Goal: Complete application form: Complete application form

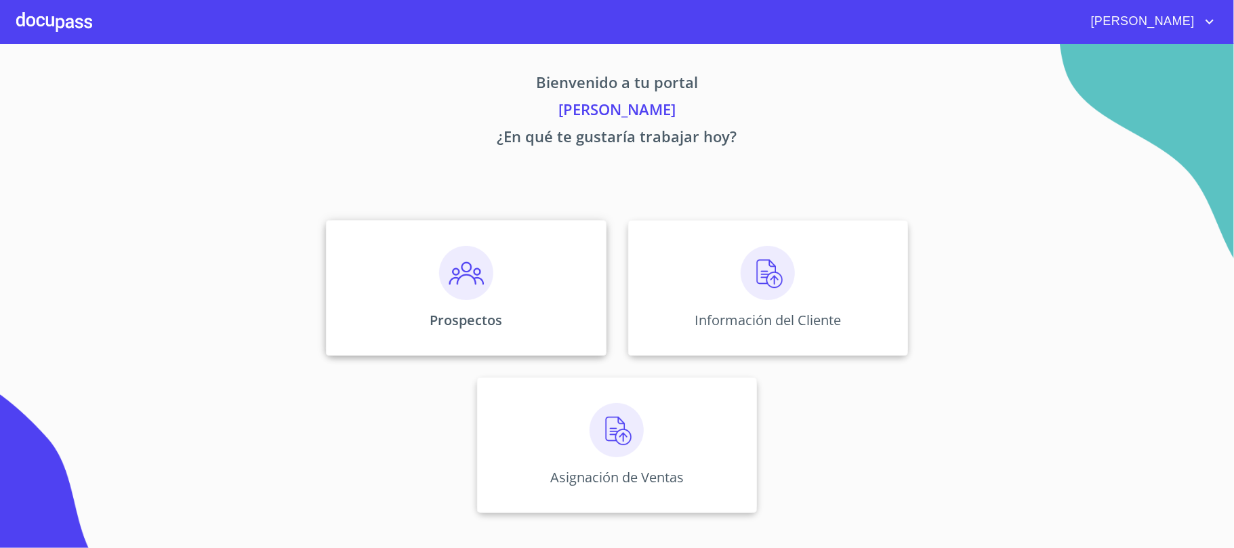
click at [506, 310] on div "Prospectos" at bounding box center [466, 288] width 280 height 136
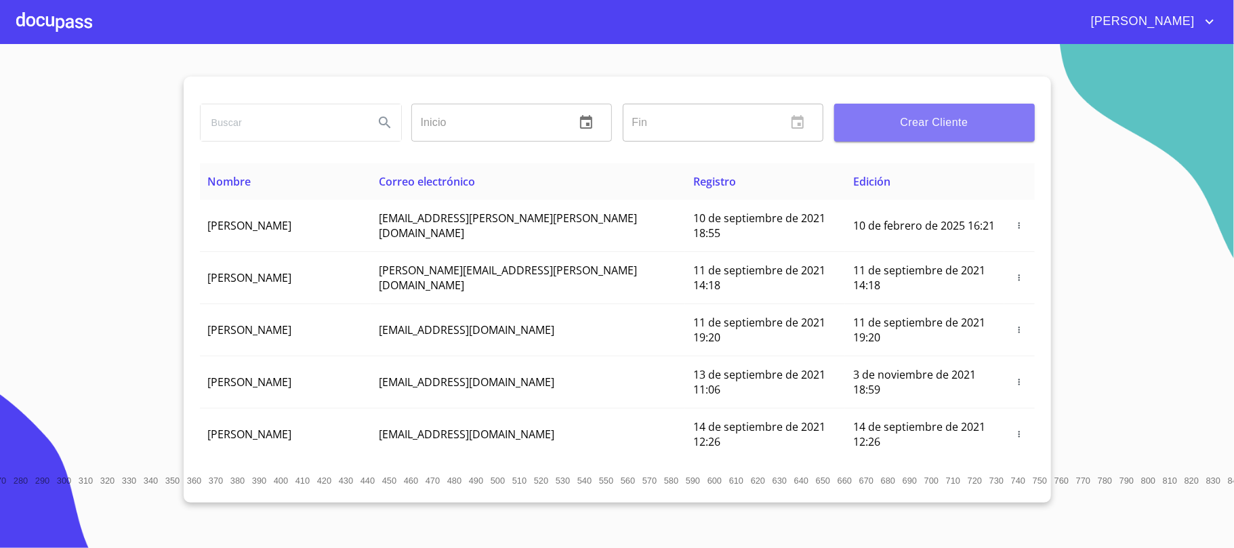
click at [983, 122] on span "Crear Cliente" at bounding box center [934, 122] width 179 height 19
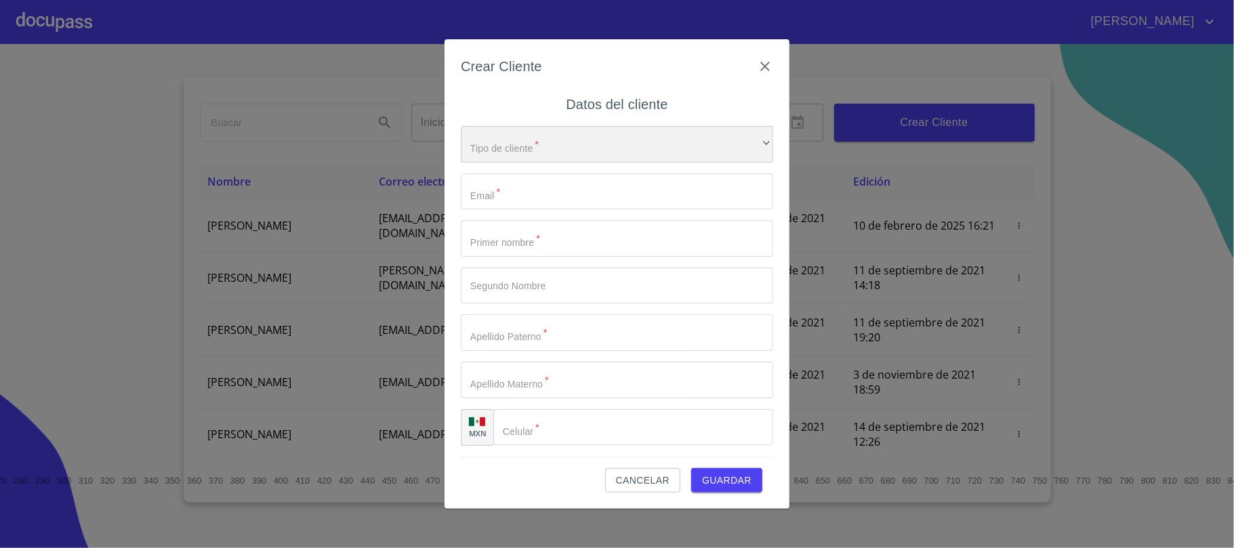
click at [537, 155] on div "​" at bounding box center [617, 144] width 312 height 37
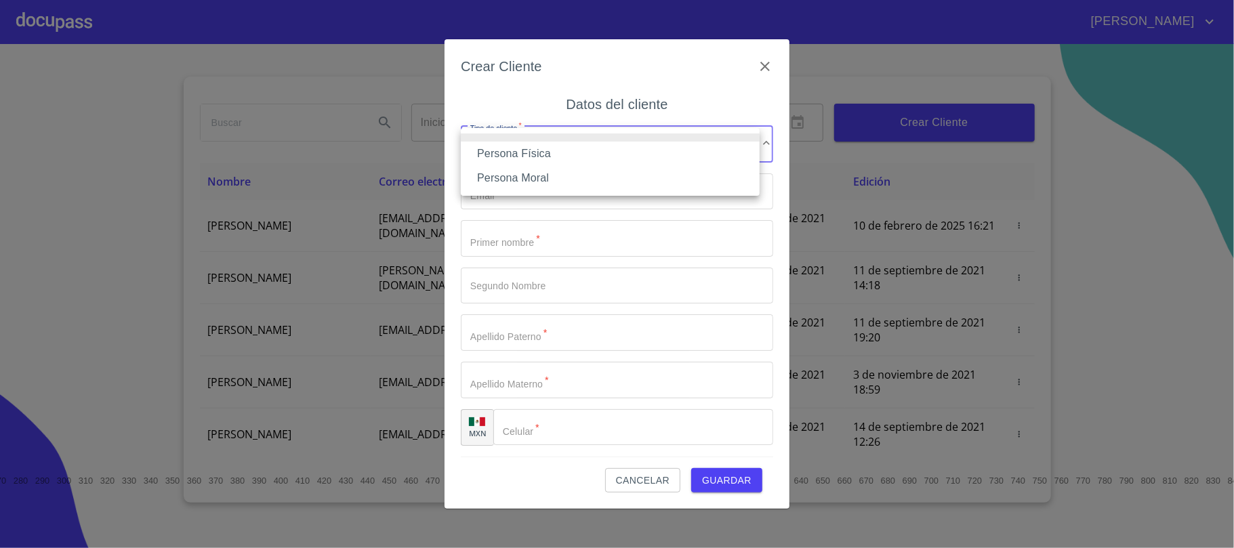
click at [541, 158] on li "Persona Física" at bounding box center [610, 154] width 299 height 24
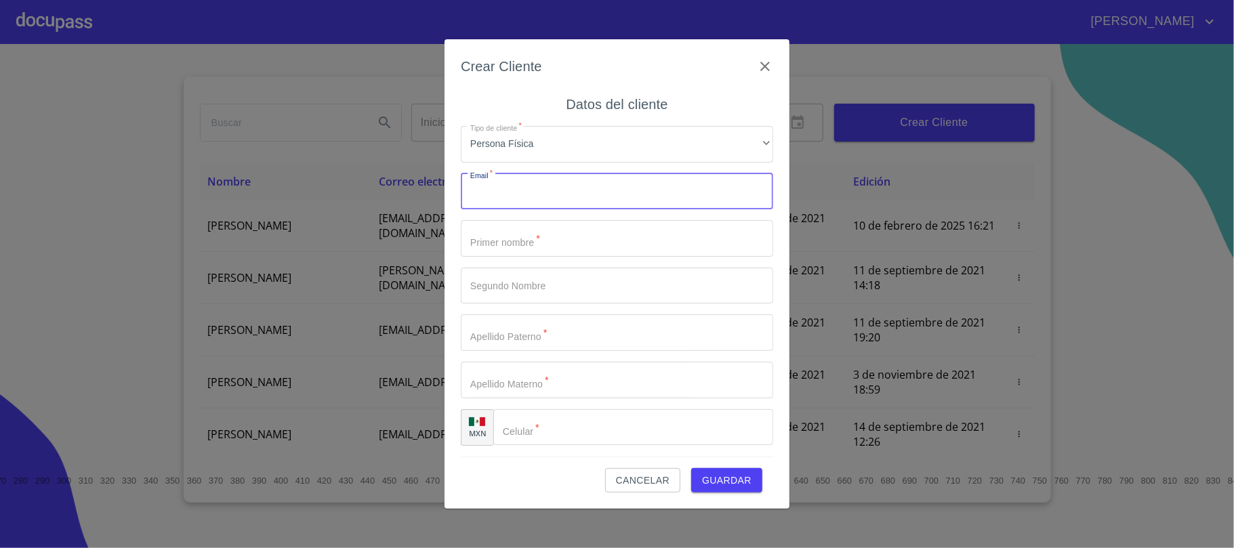
click at [508, 197] on input "Tipo de cliente   *" at bounding box center [617, 191] width 312 height 37
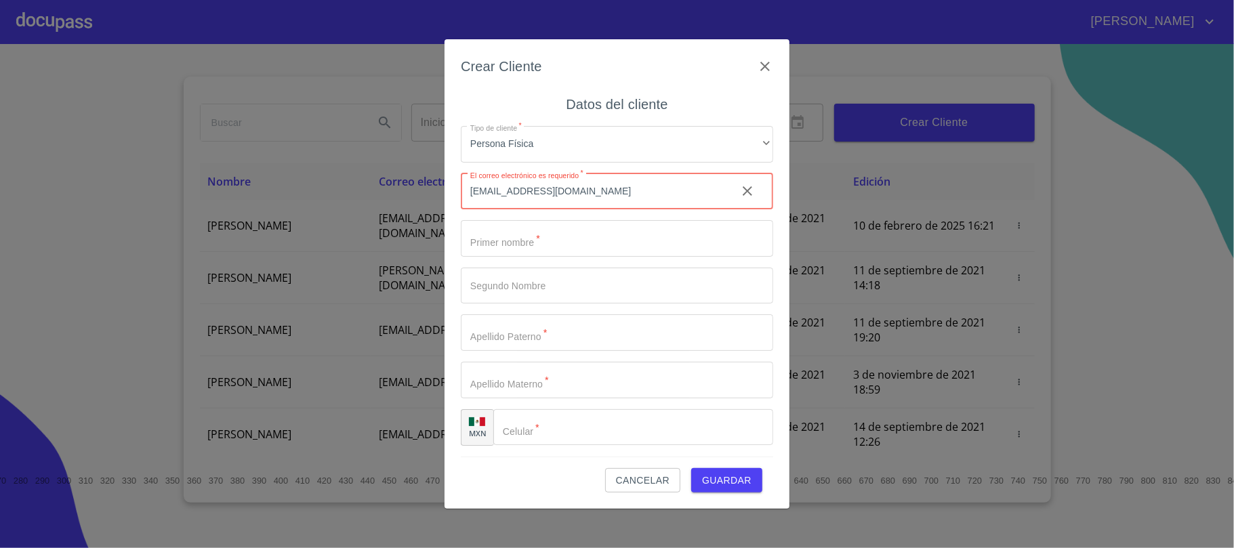
type input "[EMAIL_ADDRESS][DOMAIN_NAME]"
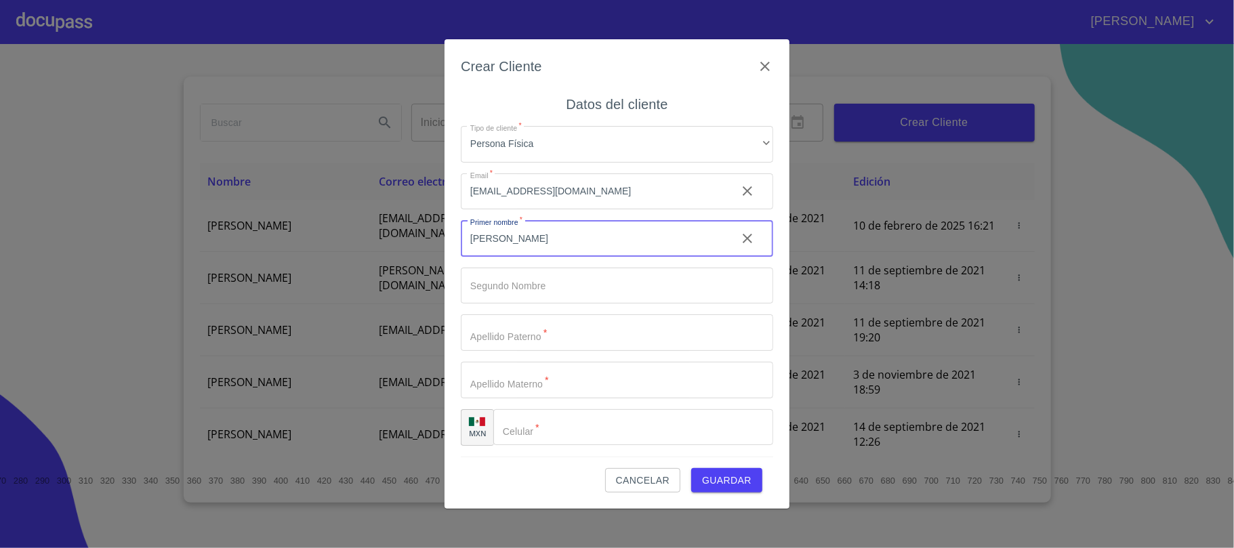
type input "[PERSON_NAME]"
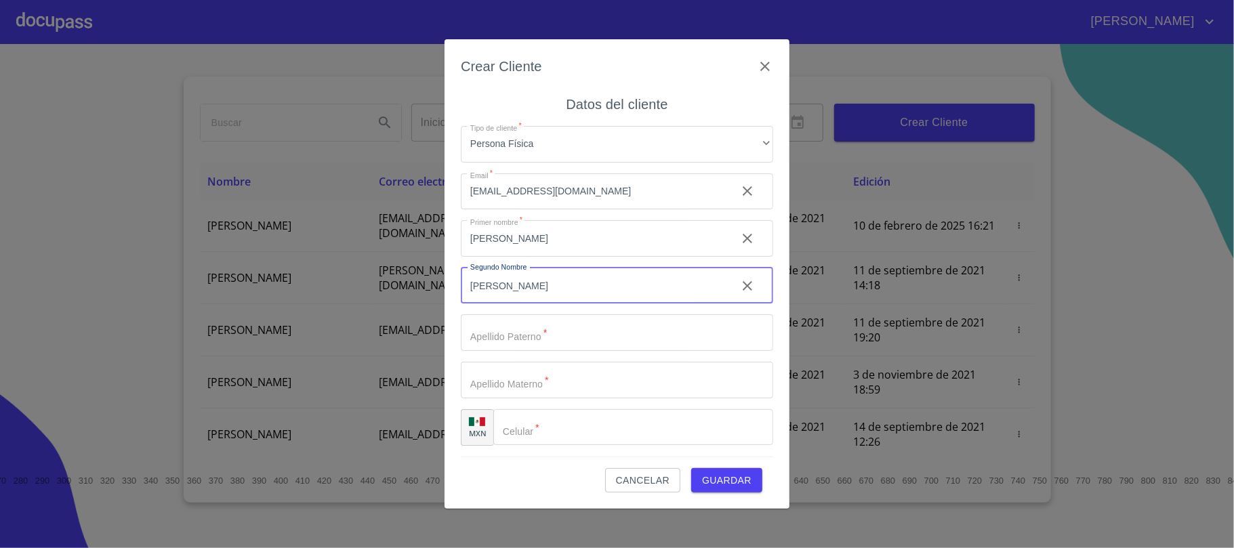
type input "[PERSON_NAME]"
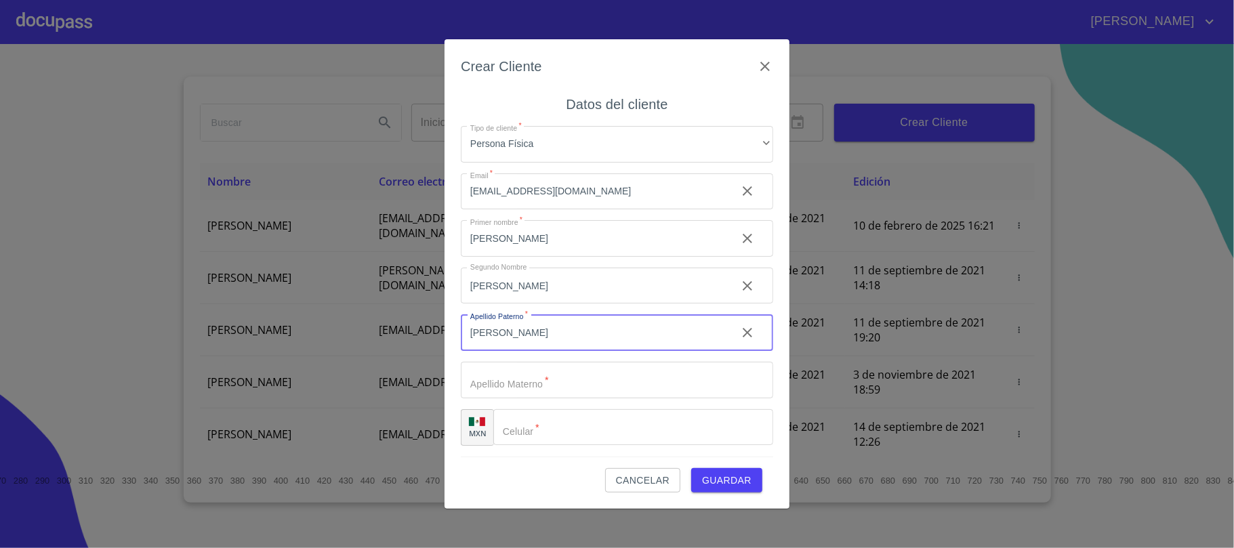
type input "[PERSON_NAME]"
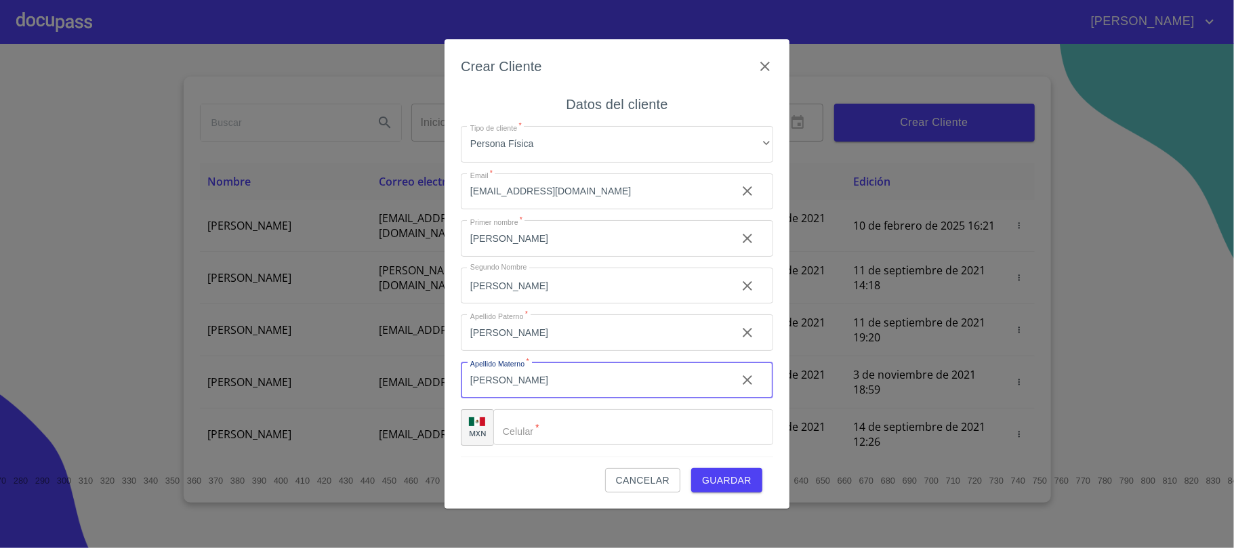
type input "[PERSON_NAME]"
click at [576, 436] on input "Tipo de cliente   *" at bounding box center [633, 427] width 280 height 37
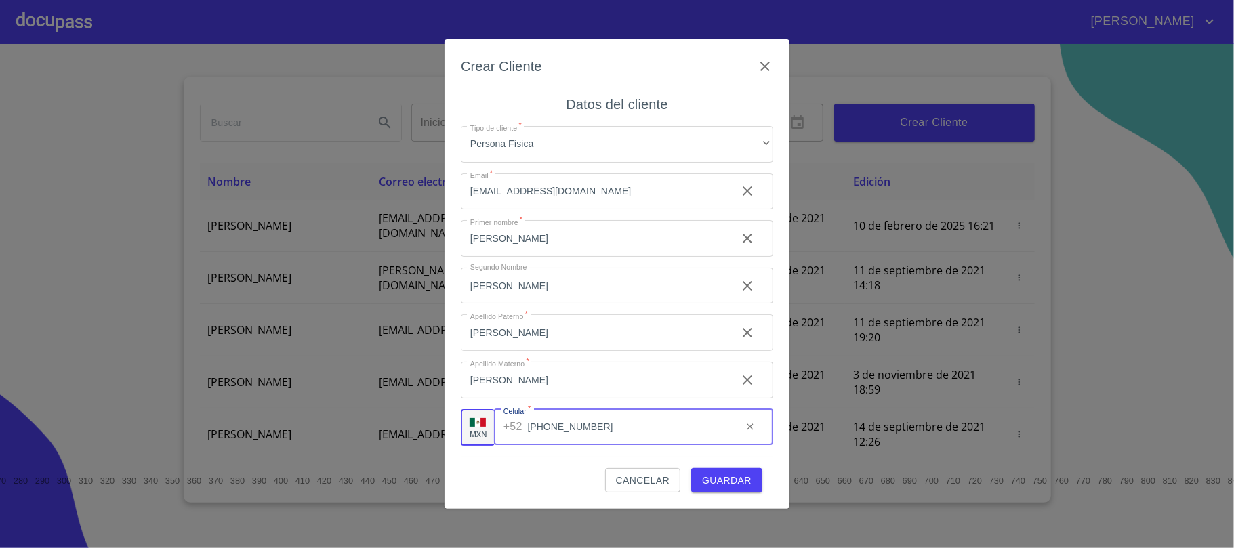
type input "[PHONE_NUMBER]"
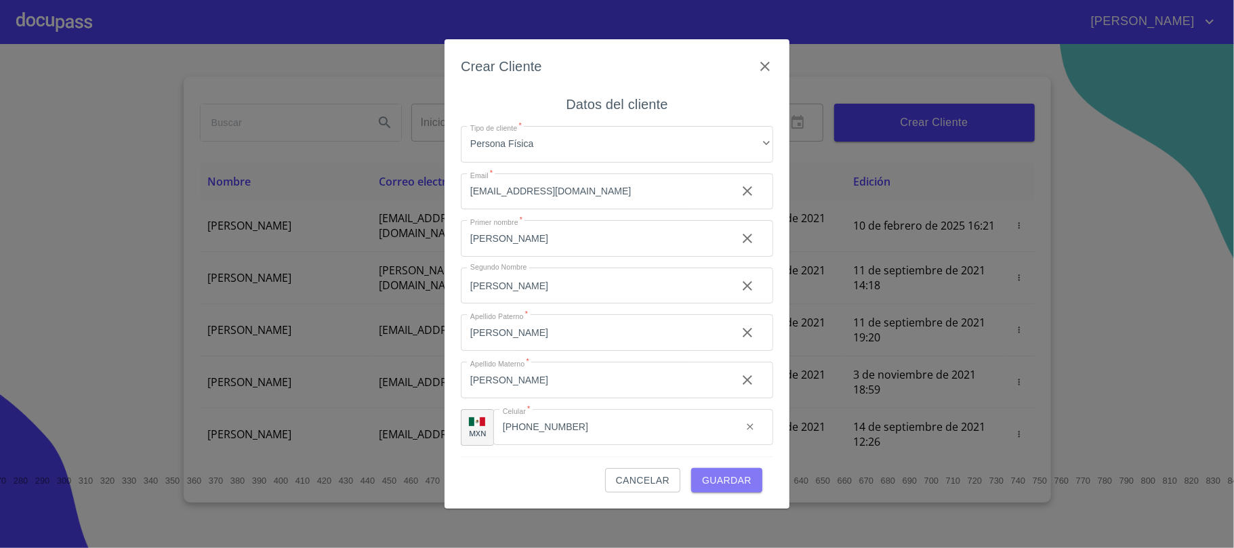
click at [712, 477] on span "Guardar" at bounding box center [726, 480] width 49 height 17
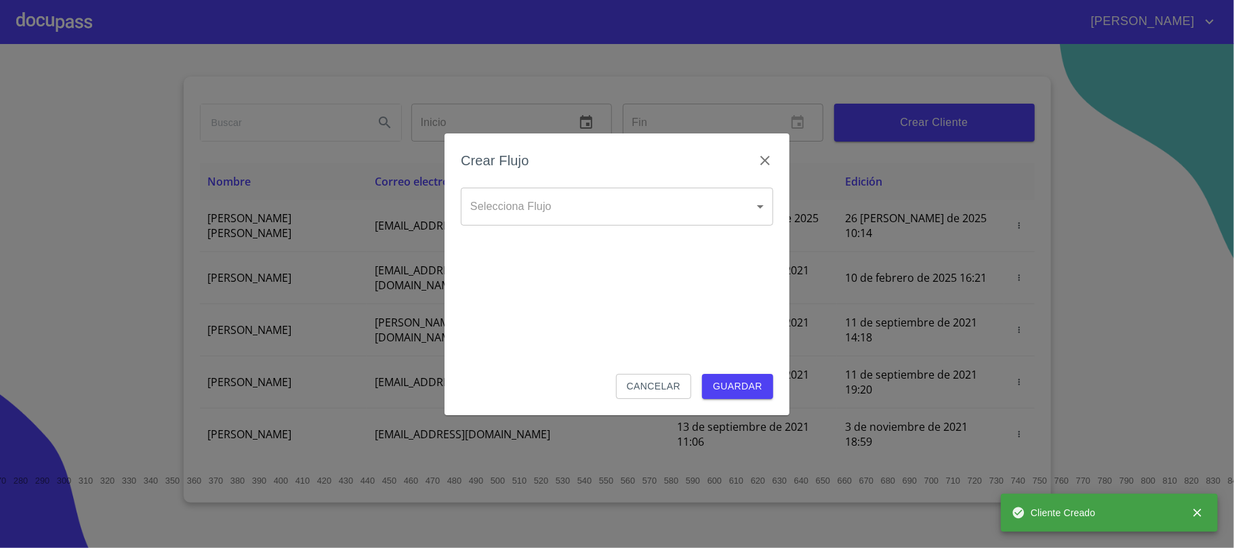
click at [641, 201] on body "[PERSON_NAME] ​ Fin ​ Crear Cliente Nombre Correo electrónico Registro Edición …" at bounding box center [617, 274] width 1234 height 548
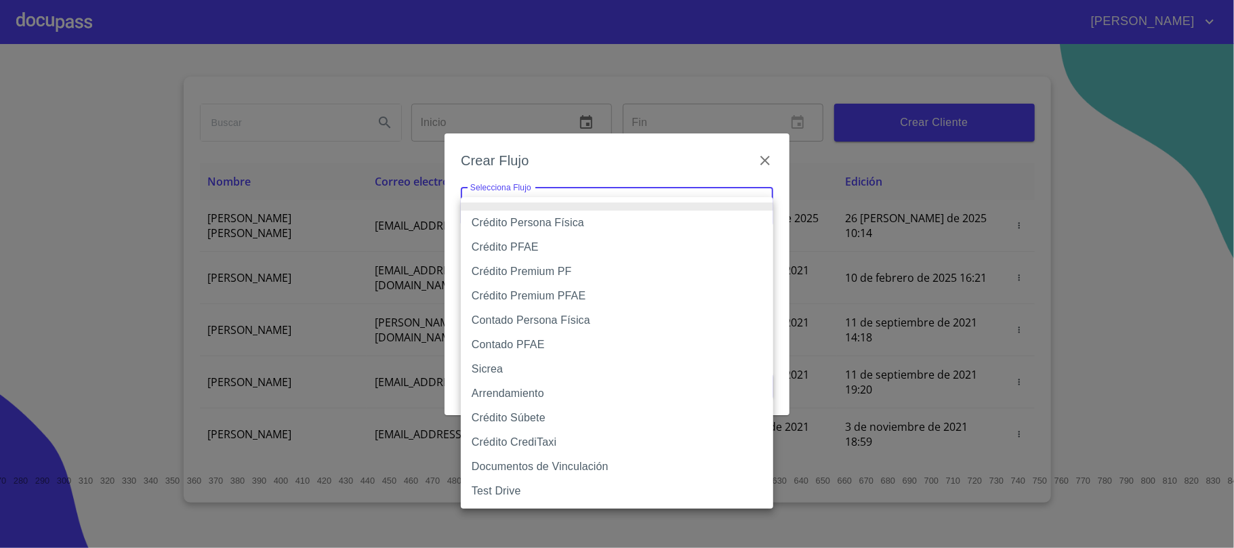
click at [570, 326] on li "Contado Persona Física" at bounding box center [617, 320] width 312 height 24
type input "60bf975b0d9865ccc2471536"
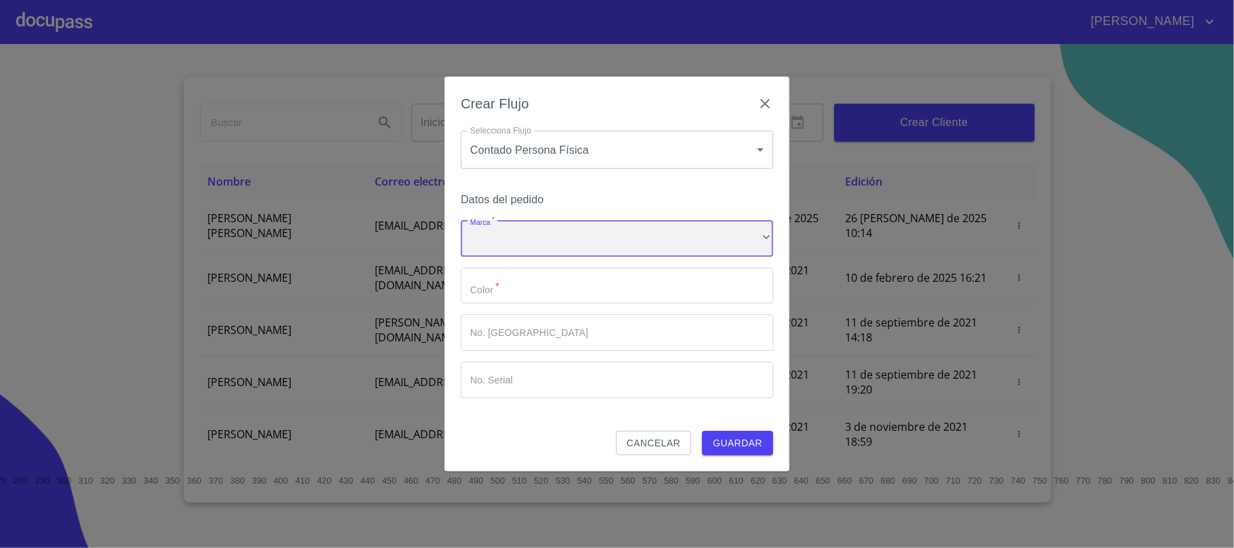
click at [614, 236] on div "​" at bounding box center [617, 238] width 312 height 37
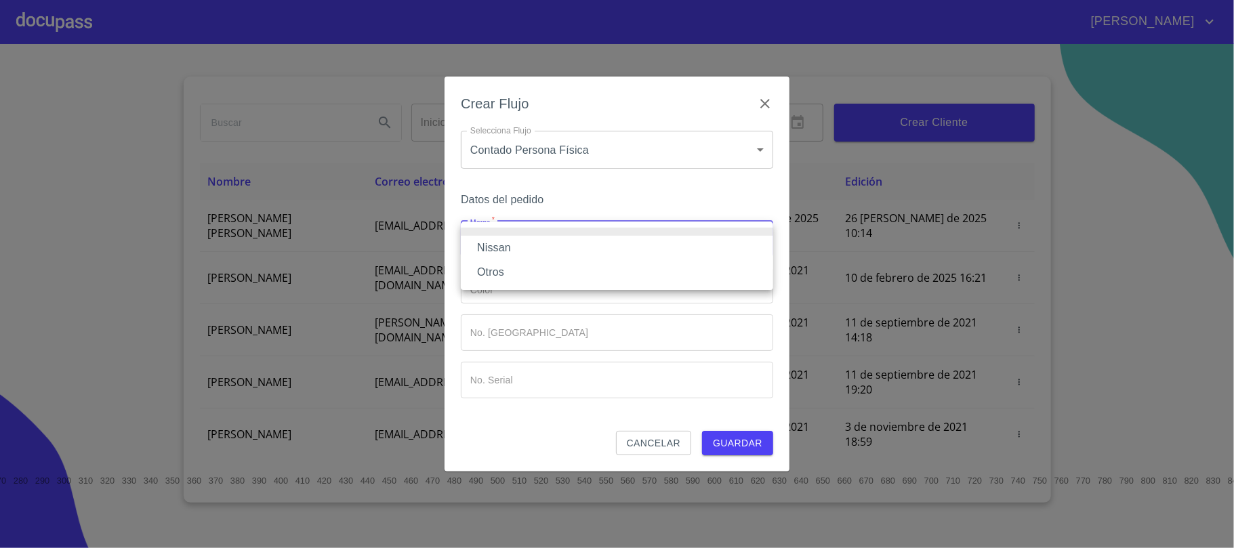
click at [520, 272] on li "Otros" at bounding box center [617, 272] width 312 height 24
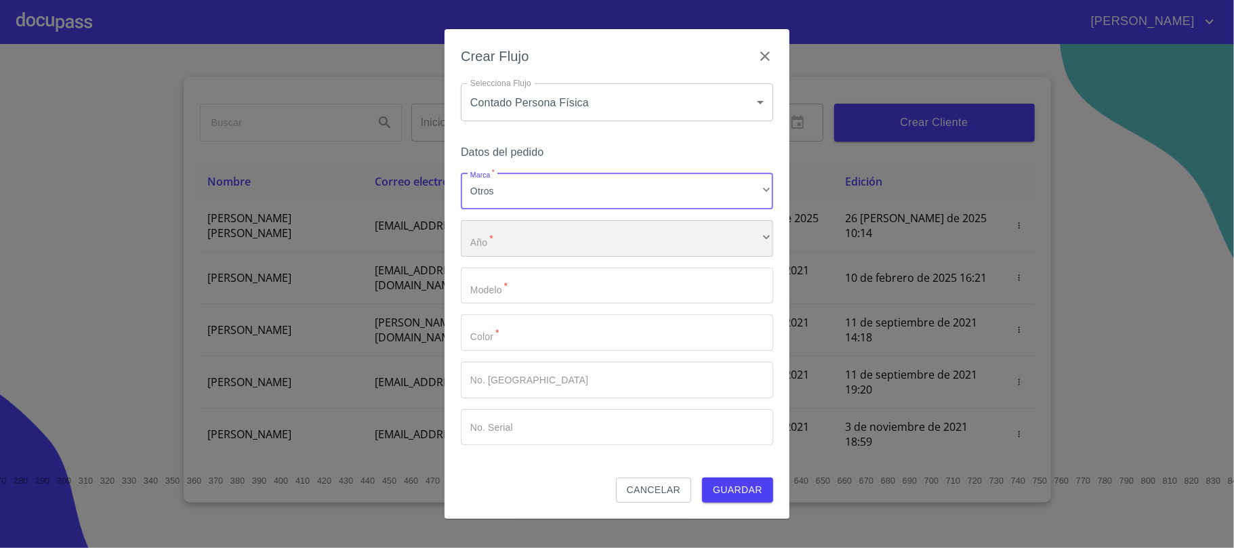
click at [527, 245] on div "​" at bounding box center [617, 238] width 312 height 37
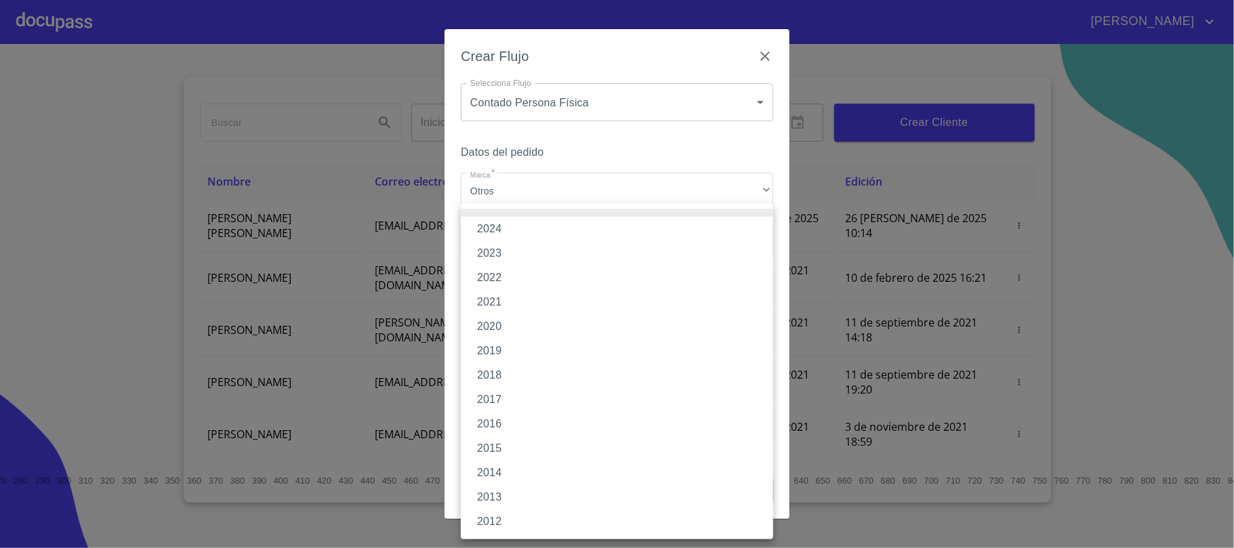
click at [511, 253] on li "2023" at bounding box center [617, 253] width 312 height 24
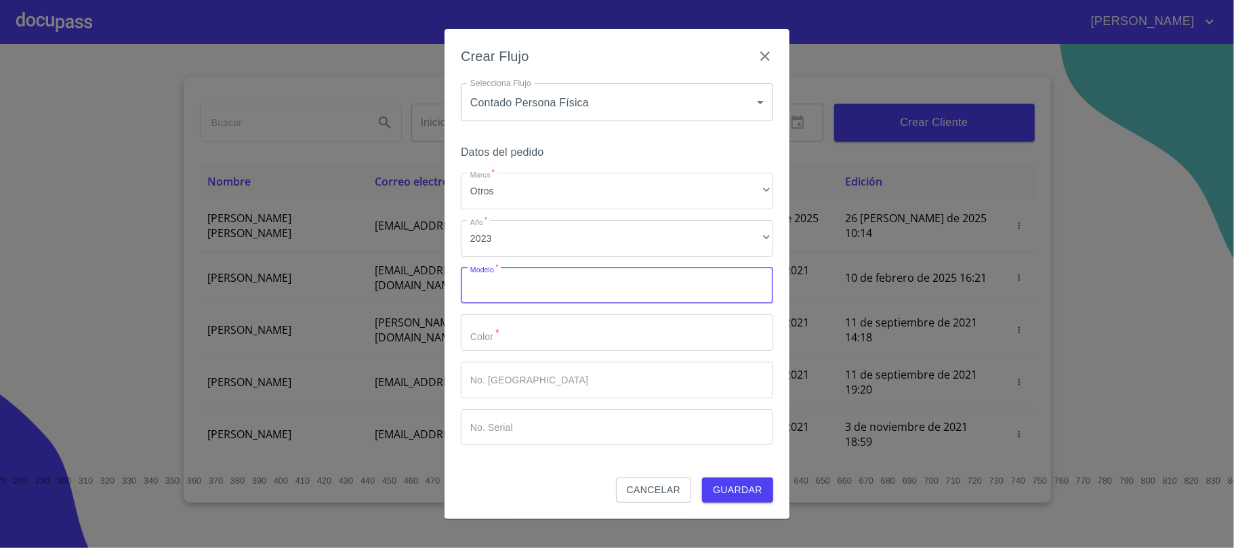
click at [505, 296] on input "Marca   *" at bounding box center [617, 286] width 312 height 37
click at [562, 290] on input "FRONTIER" at bounding box center [593, 286] width 265 height 37
type input "FRONTIER PRO 4 X"
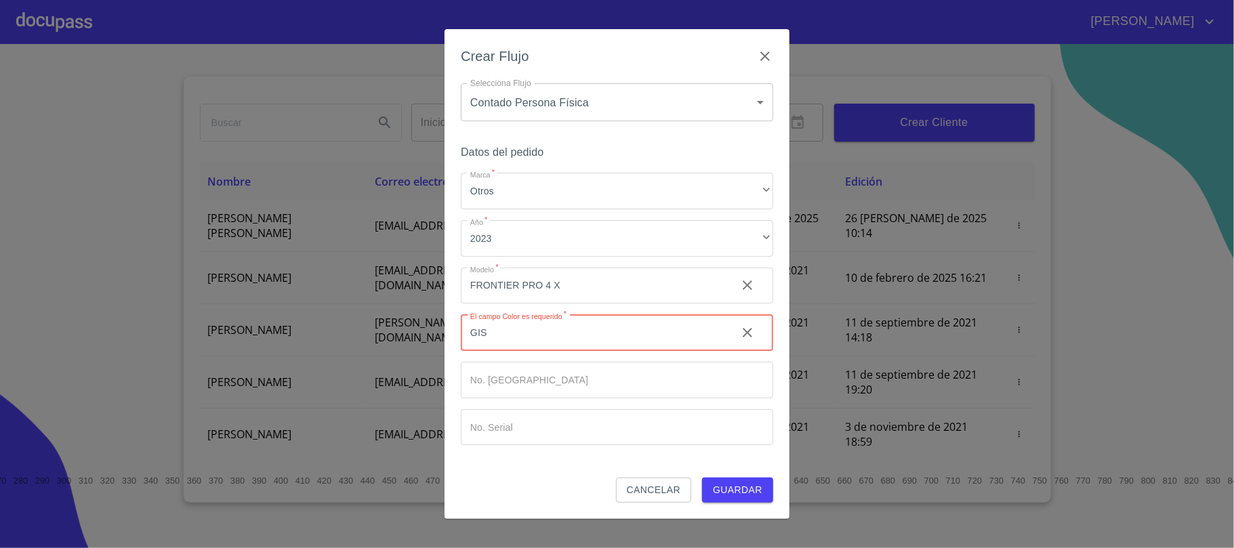
type input "GIS"
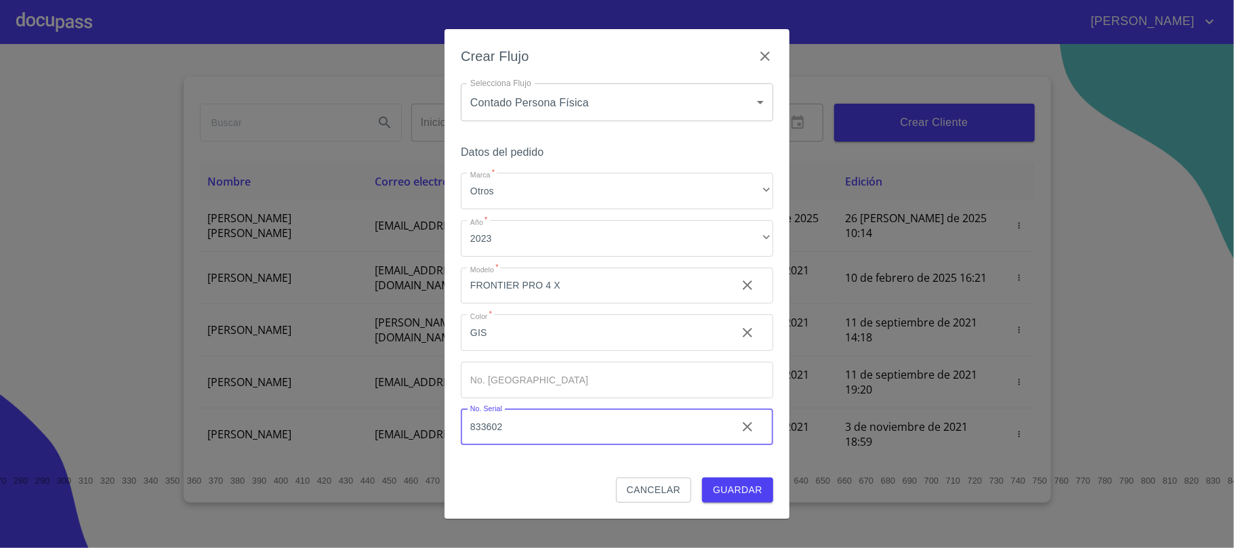
type input "833602"
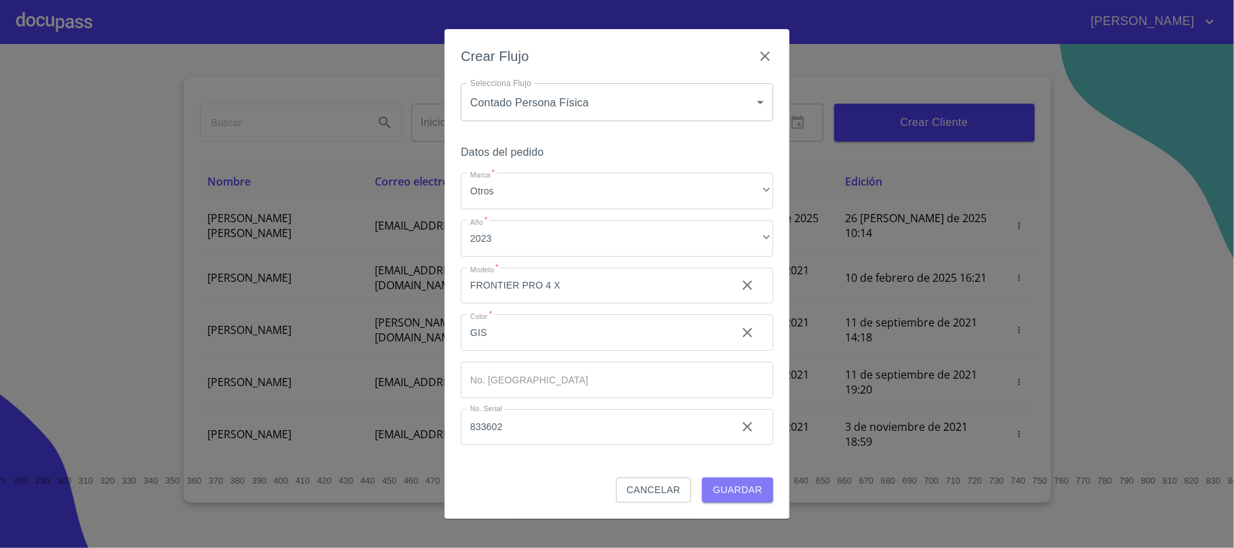
click at [726, 491] on span "Guardar" at bounding box center [737, 490] width 49 height 17
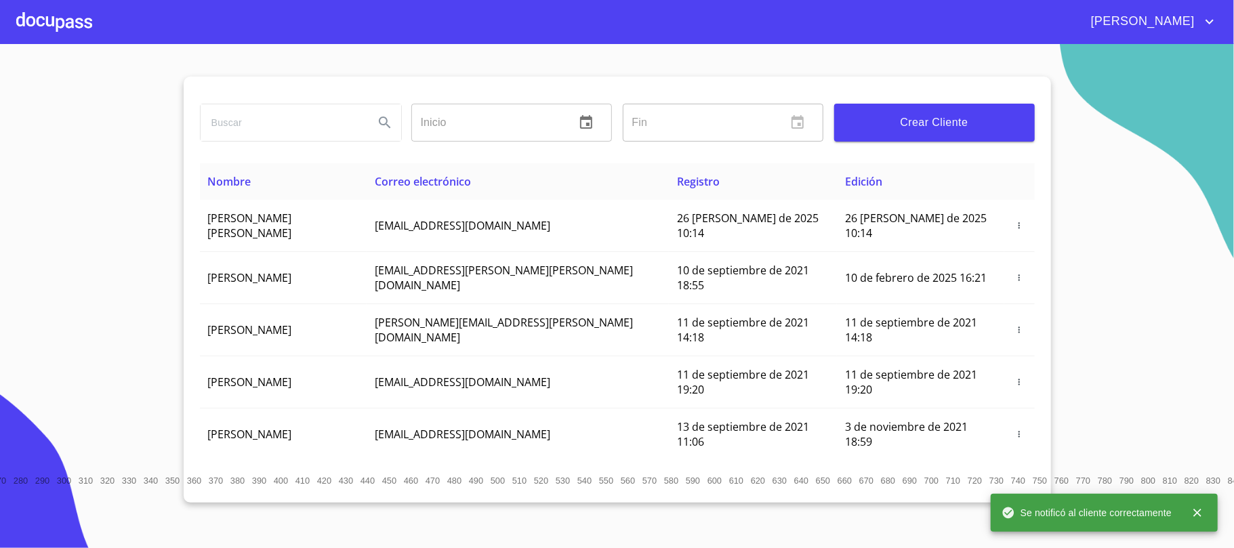
click at [60, 9] on div at bounding box center [54, 21] width 76 height 43
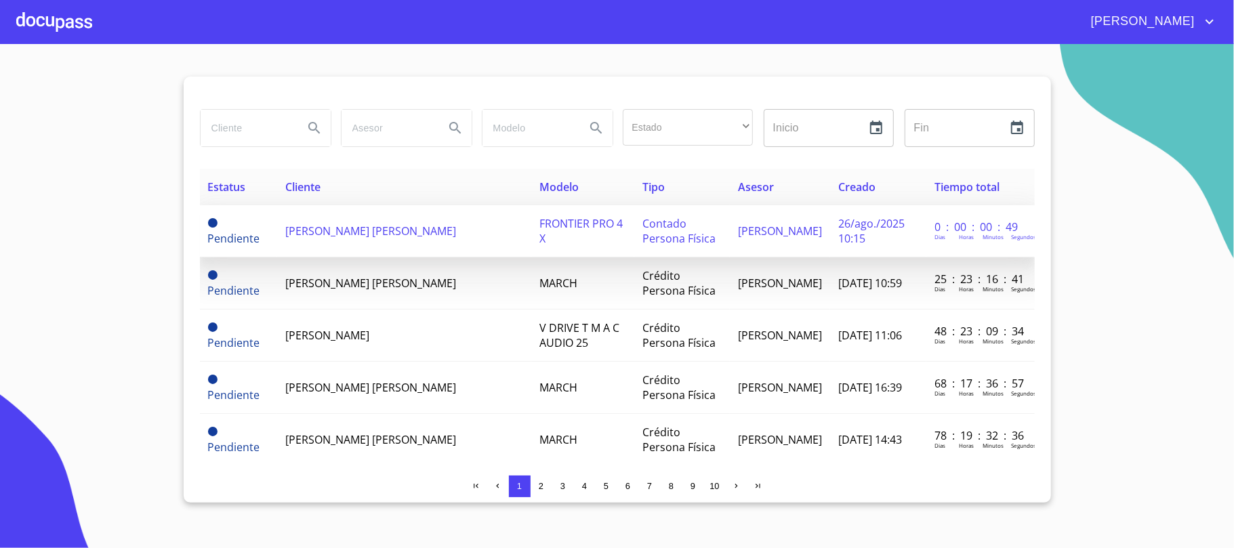
click at [446, 245] on td "[PERSON_NAME] [PERSON_NAME]" at bounding box center [404, 231] width 254 height 52
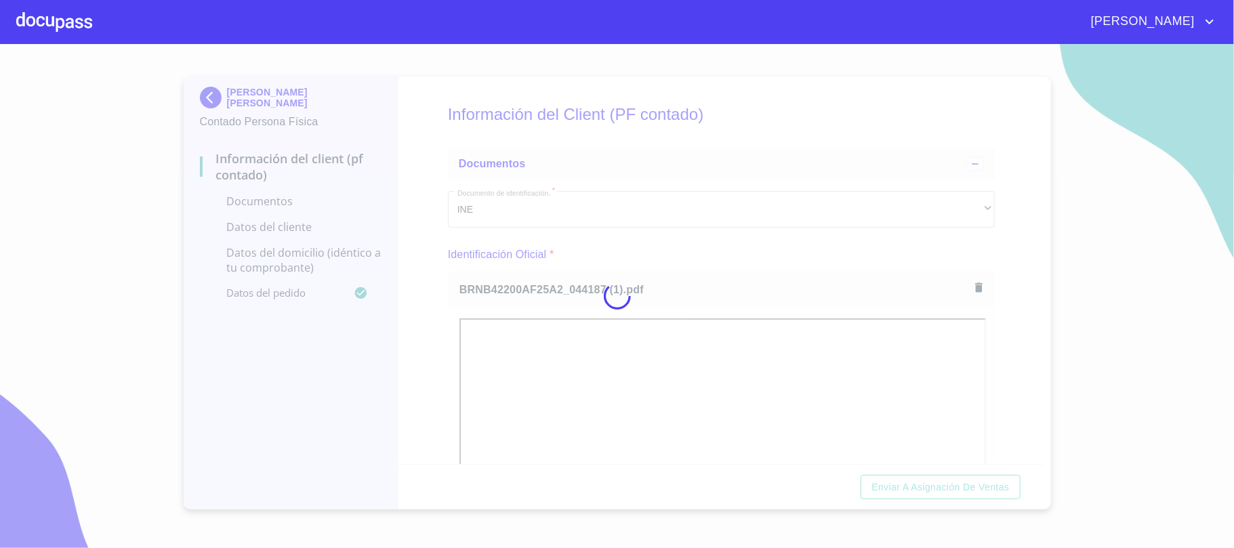
click at [743, 231] on div at bounding box center [617, 296] width 1234 height 504
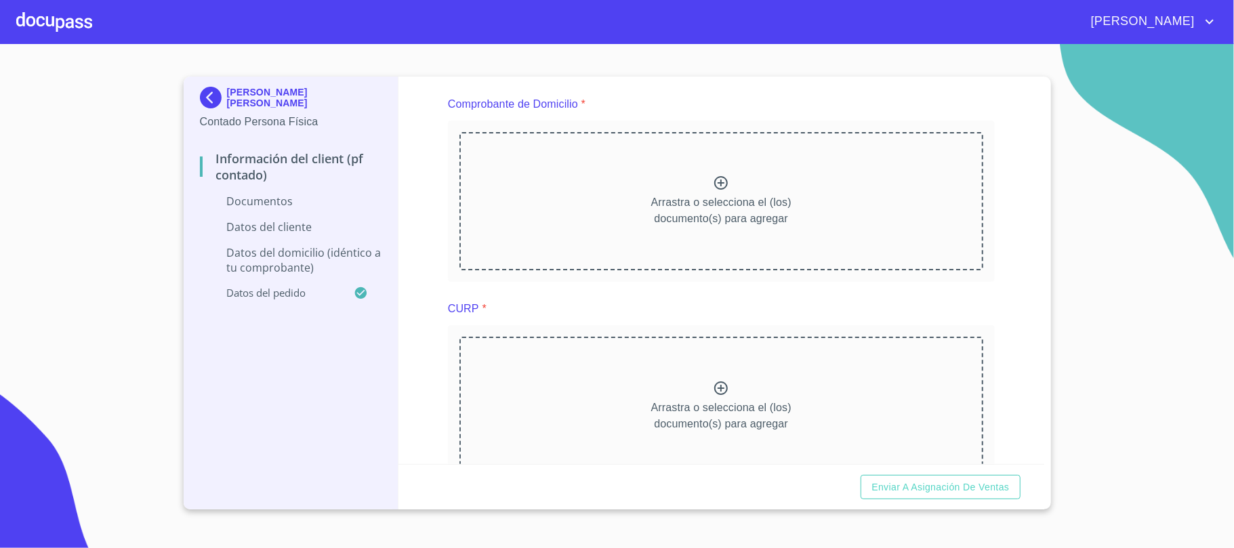
scroll to position [735, 0]
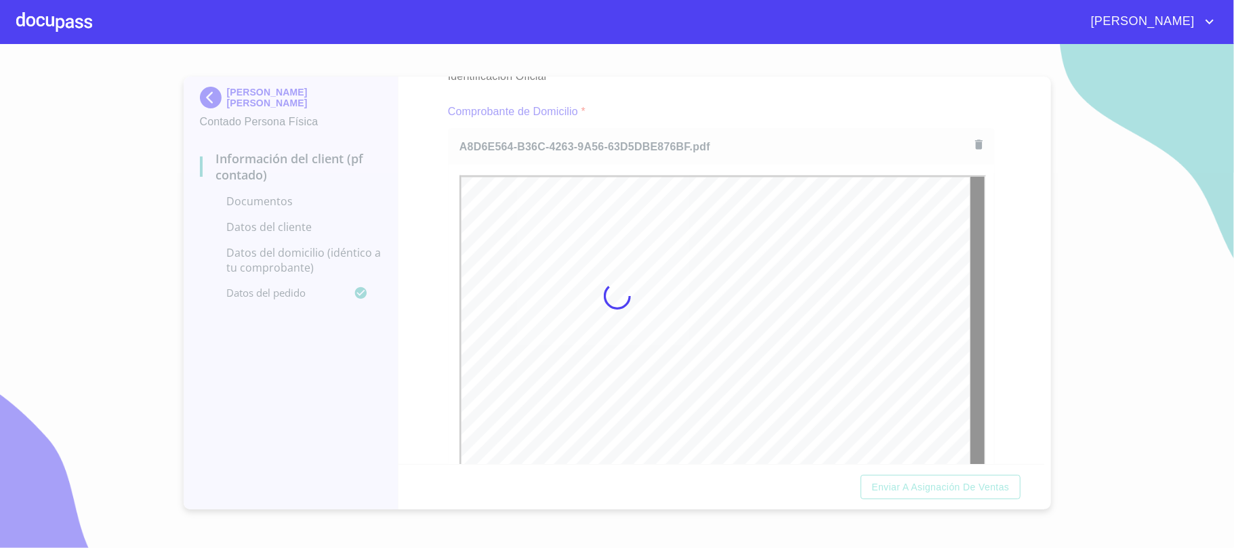
click at [705, 112] on div at bounding box center [617, 296] width 1234 height 504
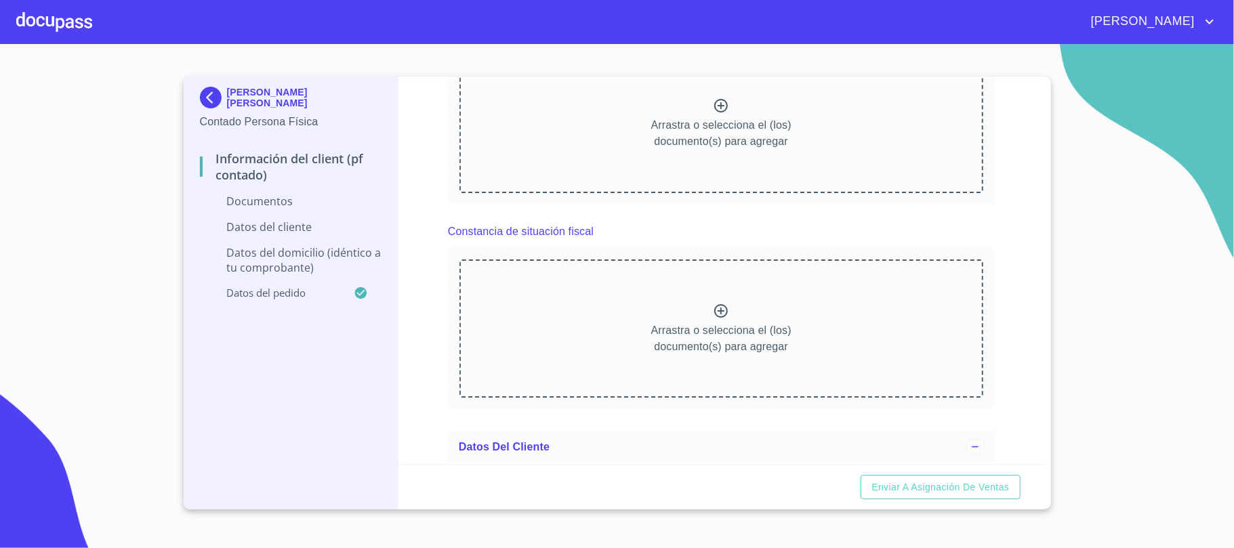
scroll to position [0, 0]
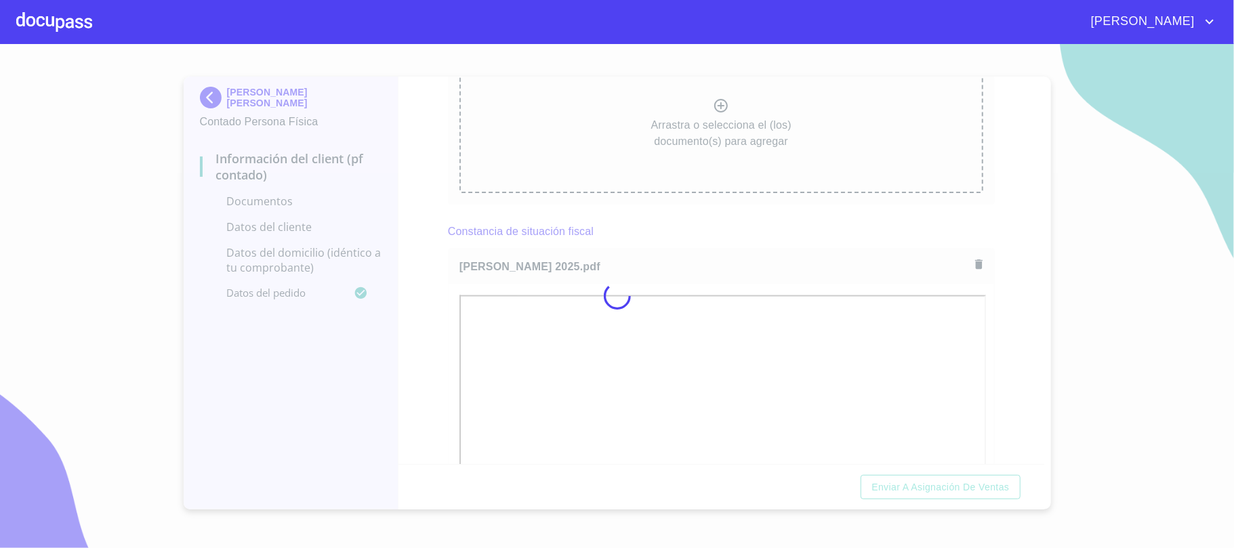
drag, startPoint x: 743, startPoint y: 237, endPoint x: 786, endPoint y: 224, distance: 45.2
click at [743, 236] on div at bounding box center [617, 296] width 1234 height 504
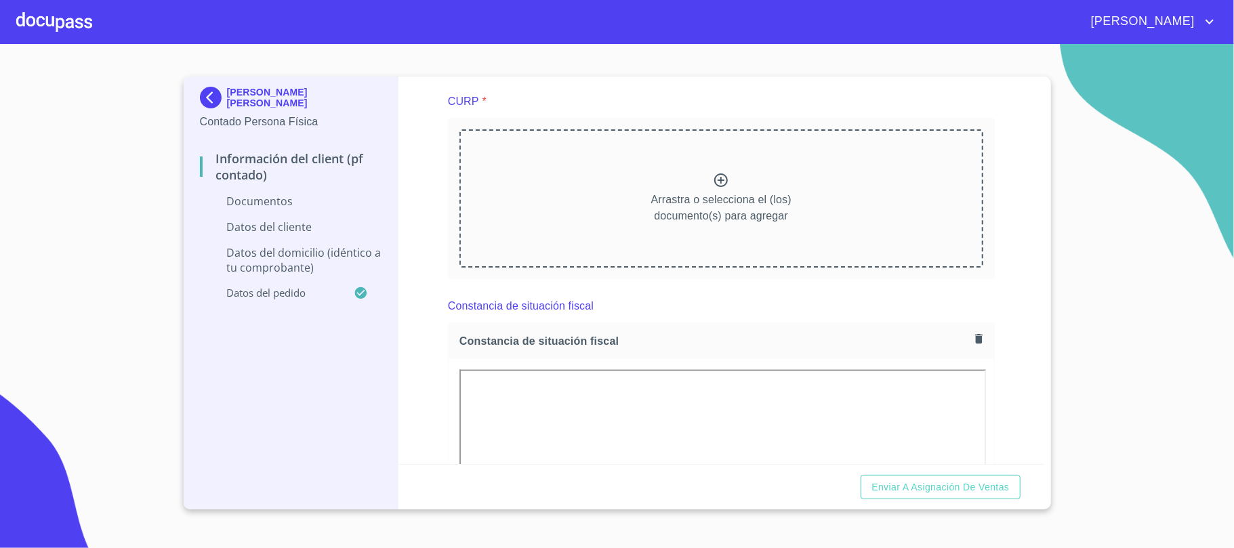
scroll to position [1308, 0]
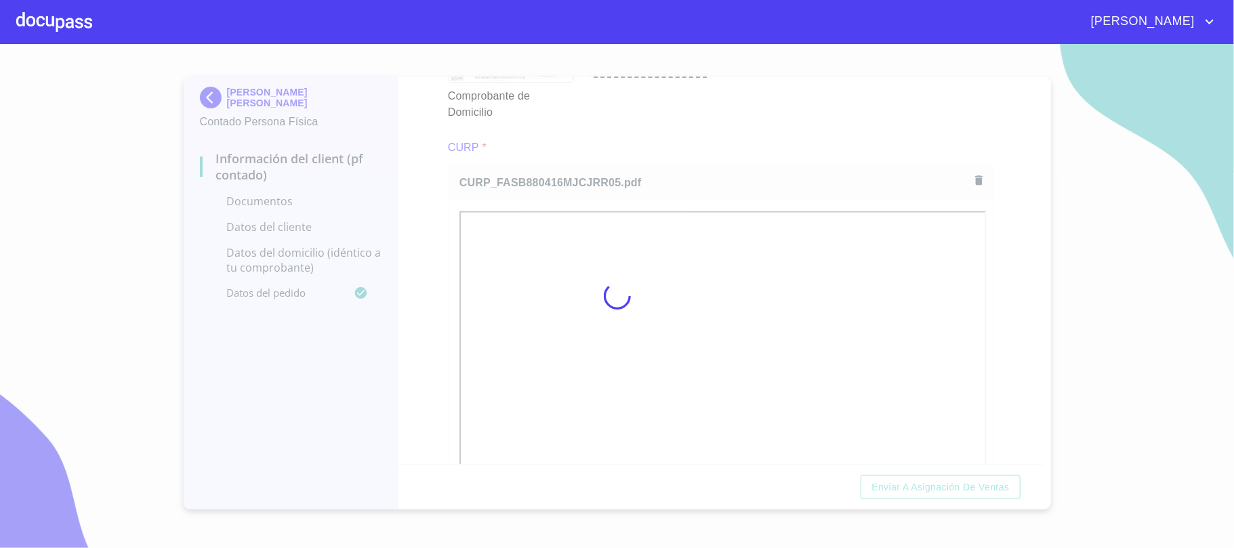
click at [709, 92] on div at bounding box center [617, 296] width 1234 height 504
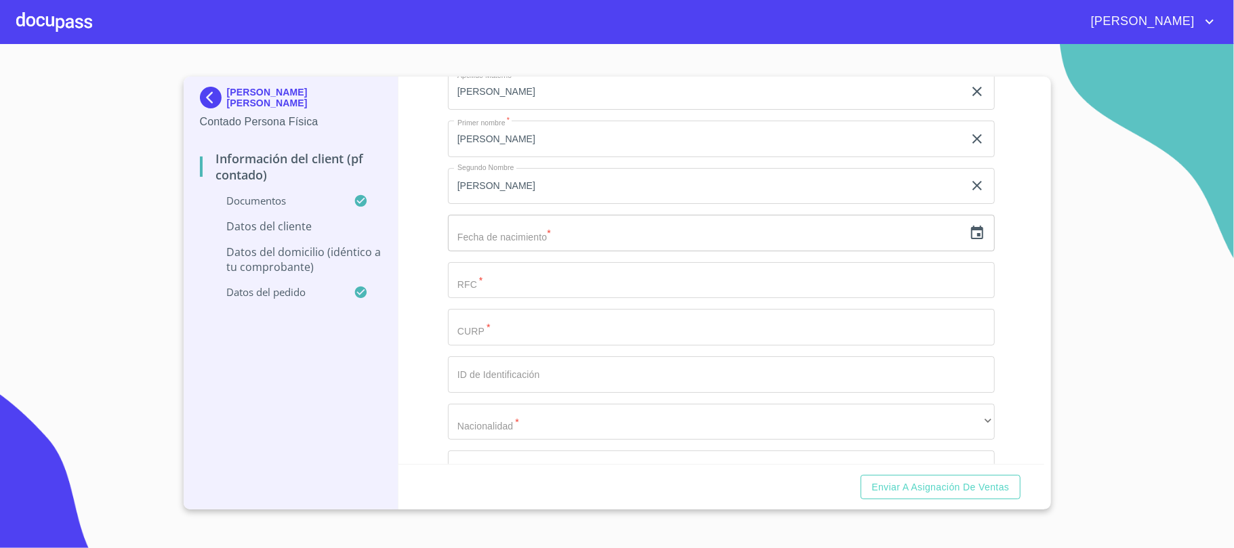
scroll to position [2627, 0]
click at [969, 274] on icon "button" at bounding box center [977, 274] width 16 height 16
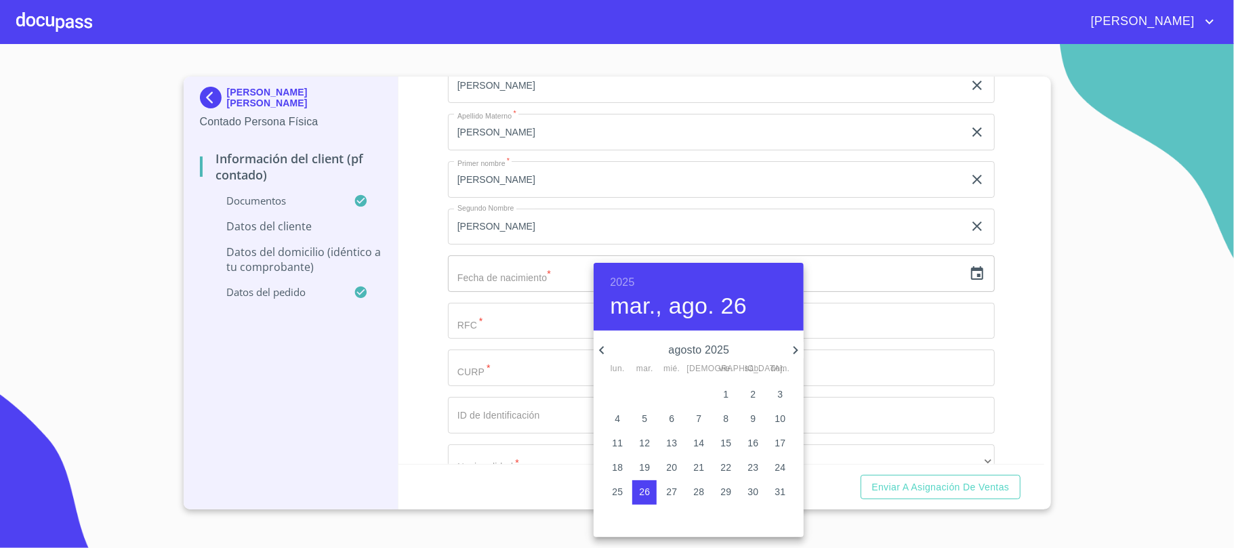
click at [627, 282] on h6 "2025" at bounding box center [622, 282] width 24 height 19
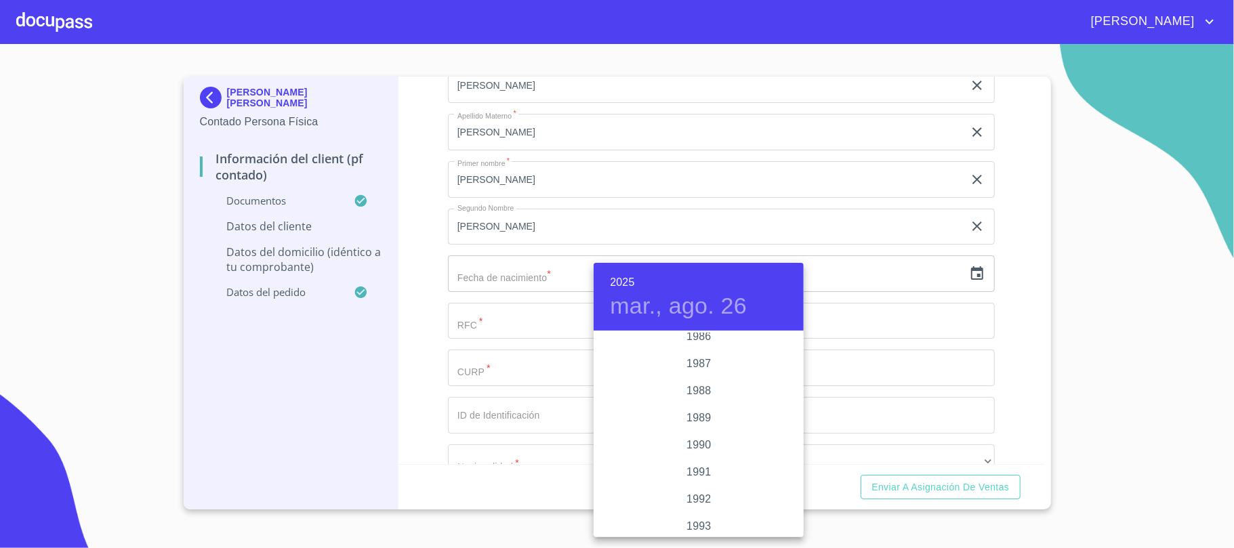
scroll to position [1633, 0]
click at [705, 420] on div "1988" at bounding box center [699, 421] width 210 height 27
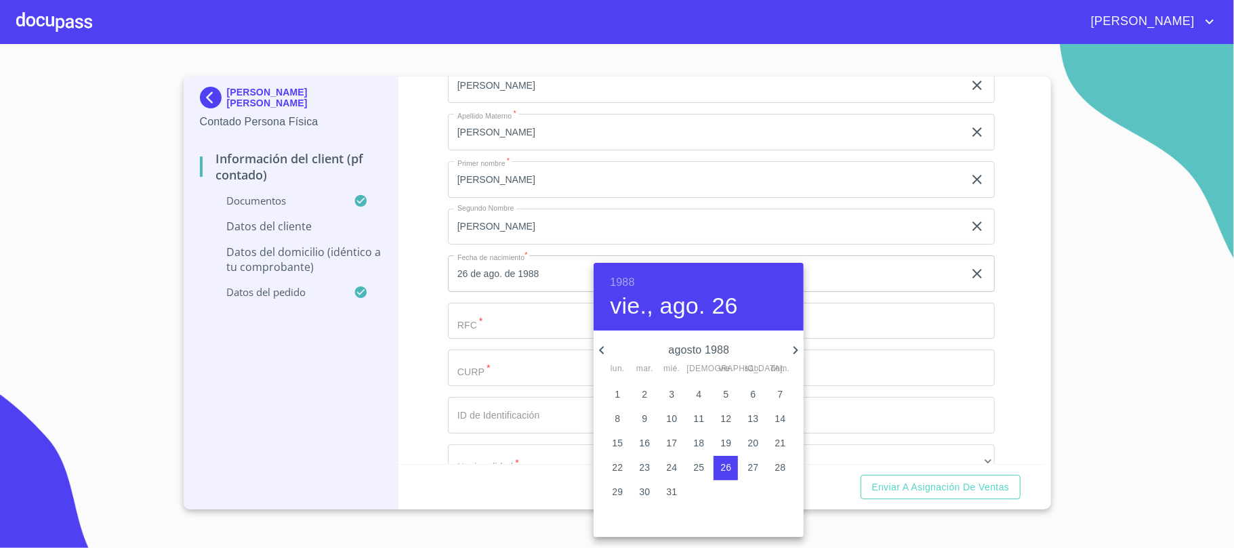
click at [605, 348] on icon "button" at bounding box center [602, 350] width 16 height 16
click at [754, 449] on p "16" at bounding box center [752, 443] width 11 height 14
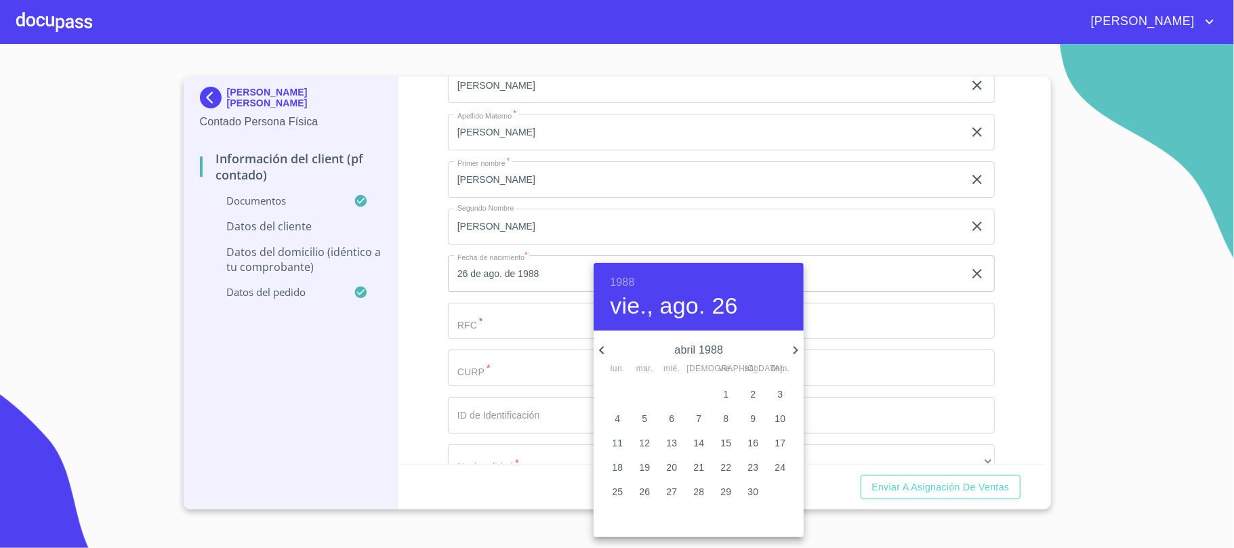
type input "16 de abr. de 1988"
click at [423, 354] on div at bounding box center [617, 274] width 1234 height 548
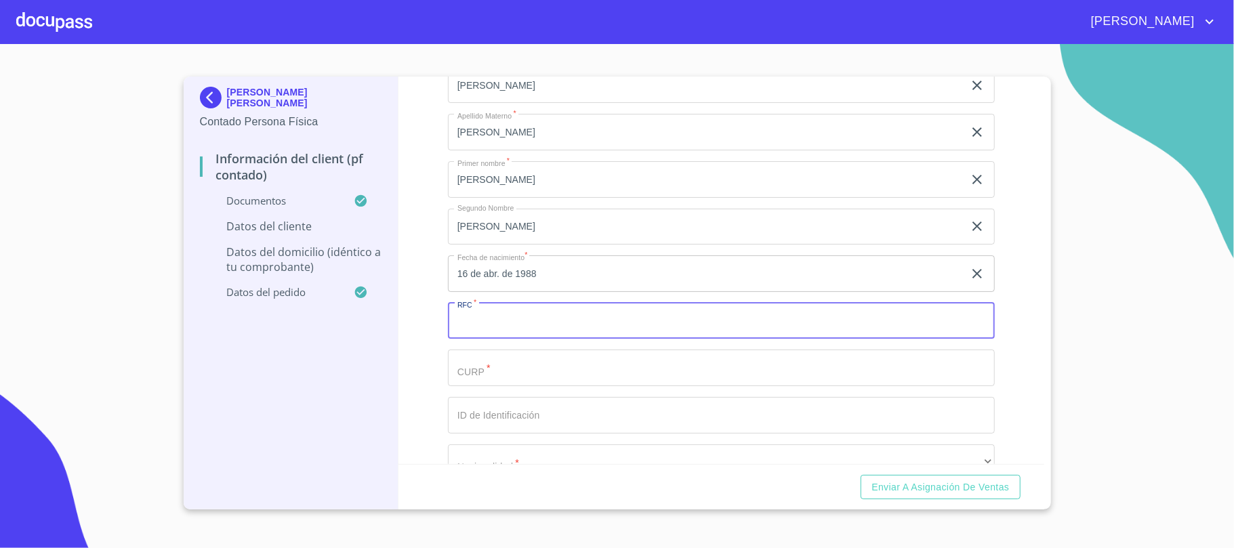
click at [503, 331] on input "Documento de identificación.   *" at bounding box center [721, 321] width 547 height 37
paste input "FASB880416MJCJRR05"
type input "FASB880416MJCJRR05"
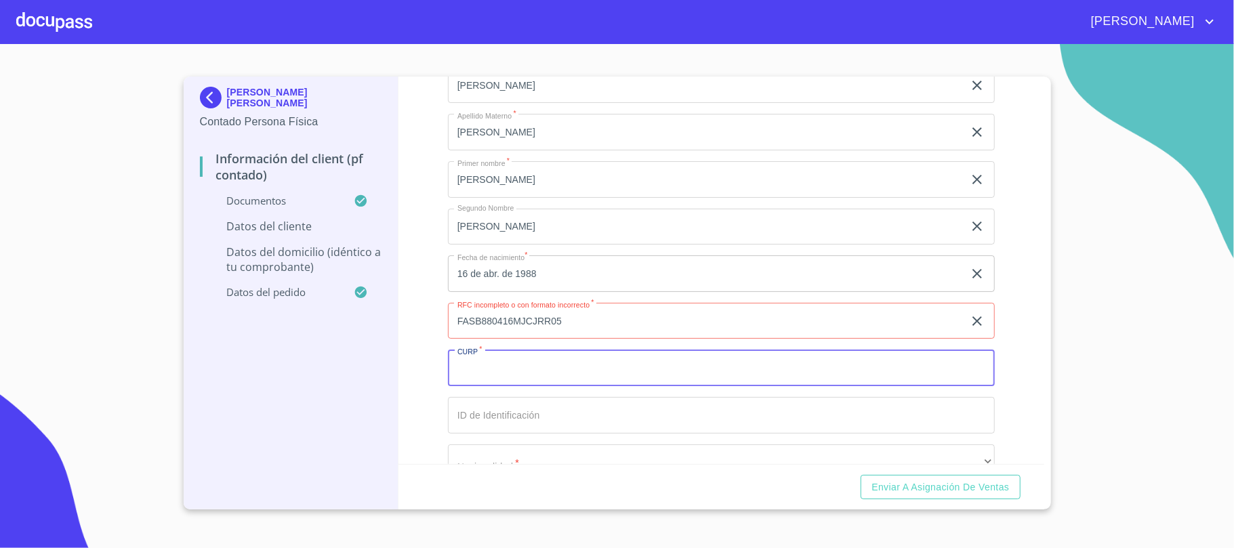
paste input "FASB880416MJCJRR05"
type input "FASB880416MJCJRR05"
click at [571, 320] on input "FASB880416MJCJRR05" at bounding box center [706, 321] width 516 height 37
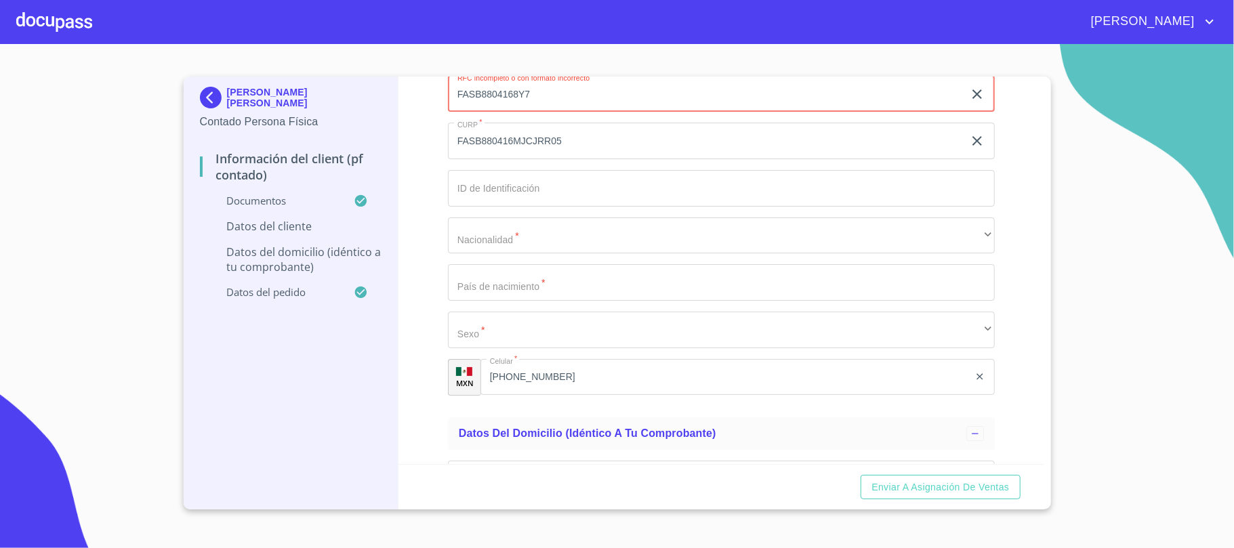
scroll to position [2874, 0]
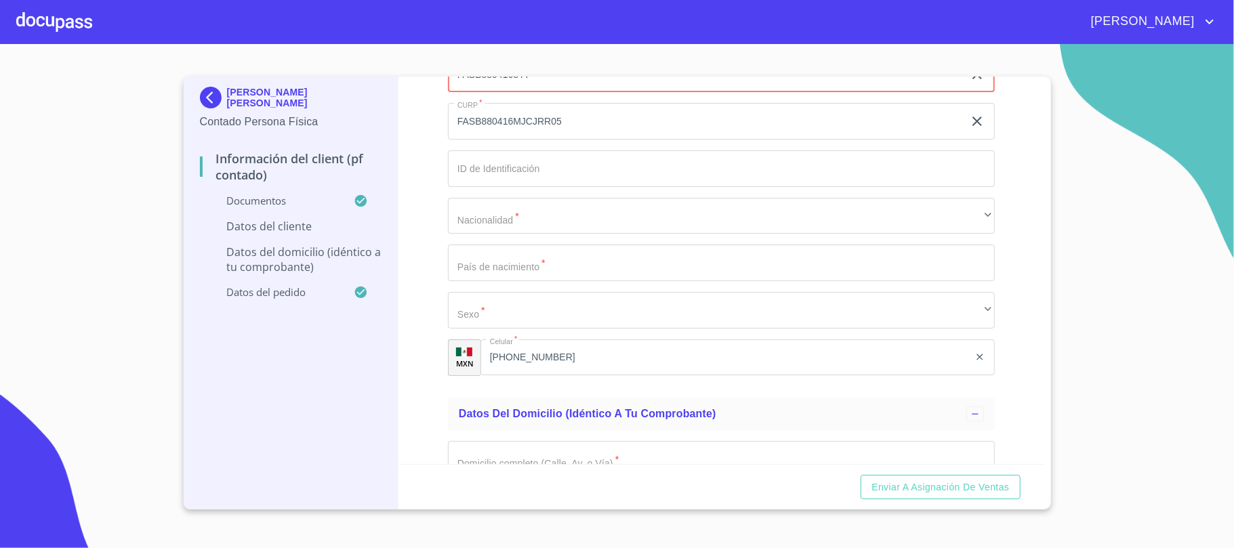
type input "FASB8804168Y7"
click at [575, 158] on input "Documento de identificación.   *" at bounding box center [721, 168] width 547 height 37
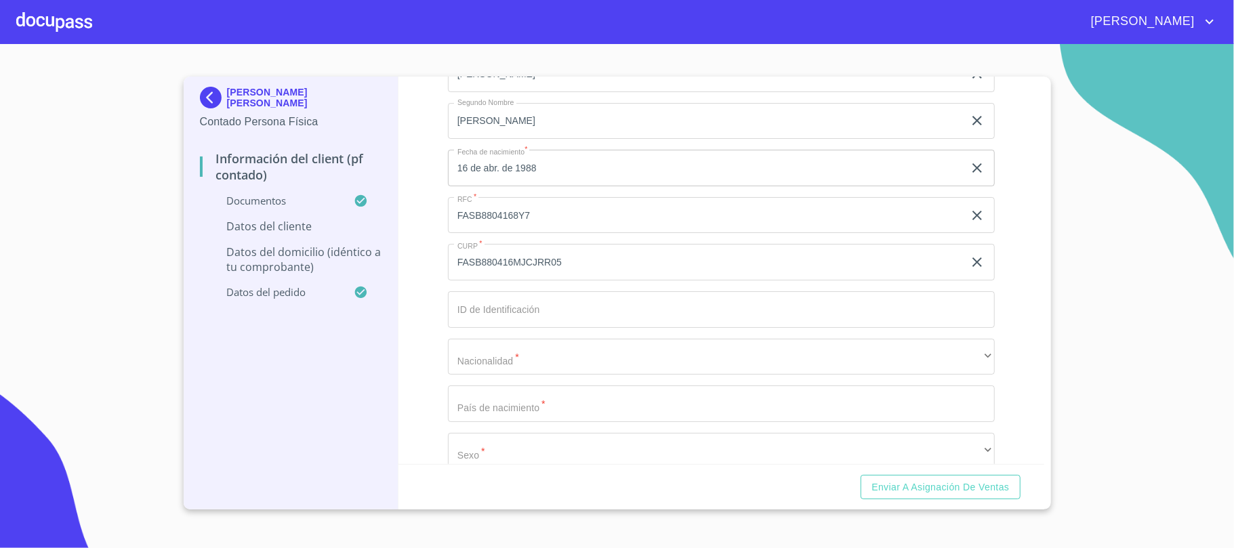
scroll to position [2743, 0]
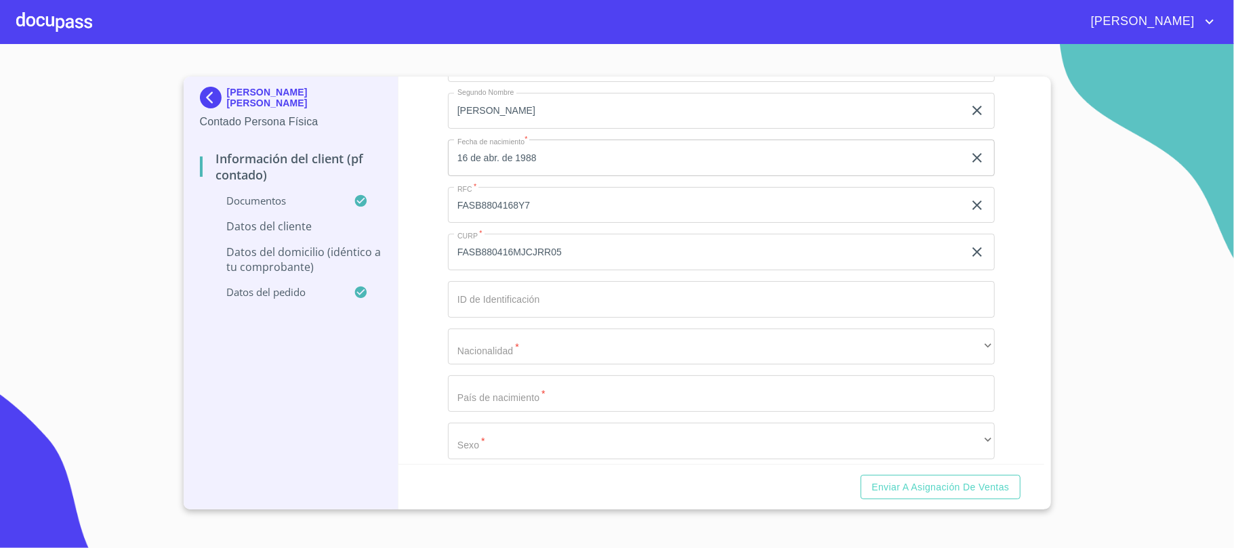
click at [557, 299] on input "Documento de identificación.   *" at bounding box center [721, 299] width 547 height 37
paste input "1410072584"
type input "1410072584"
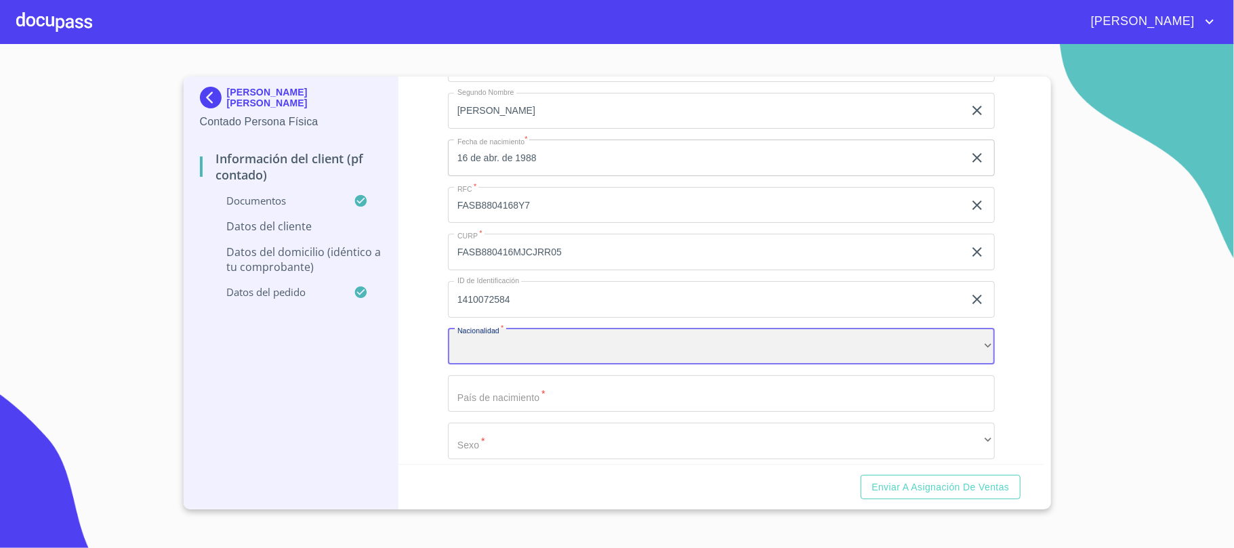
click at [554, 335] on div "​" at bounding box center [721, 347] width 547 height 37
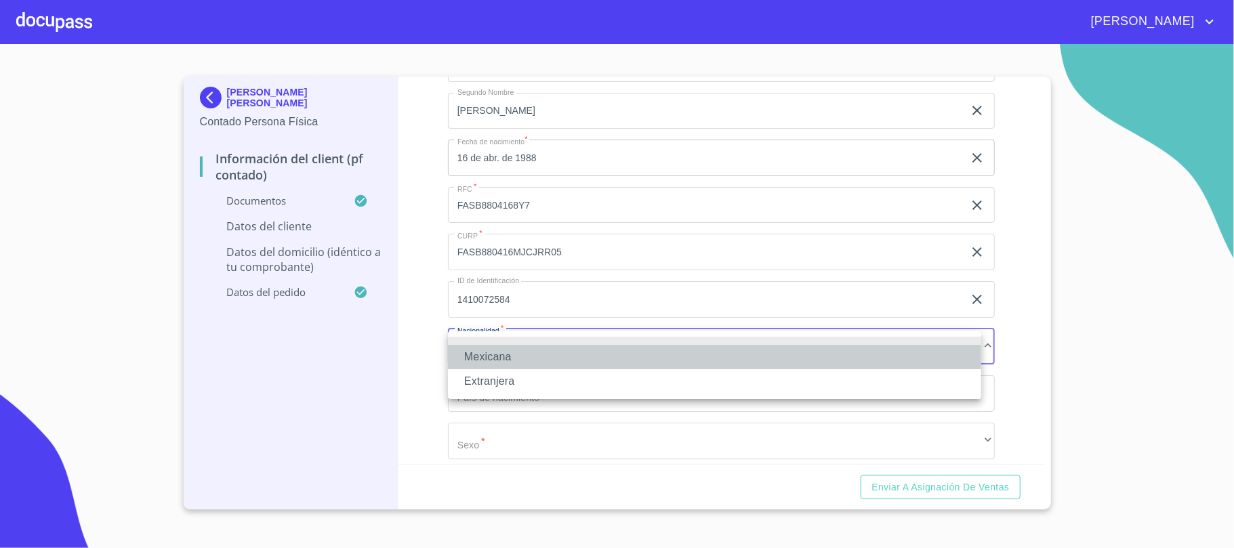
click at [525, 356] on li "Mexicana" at bounding box center [714, 357] width 533 height 24
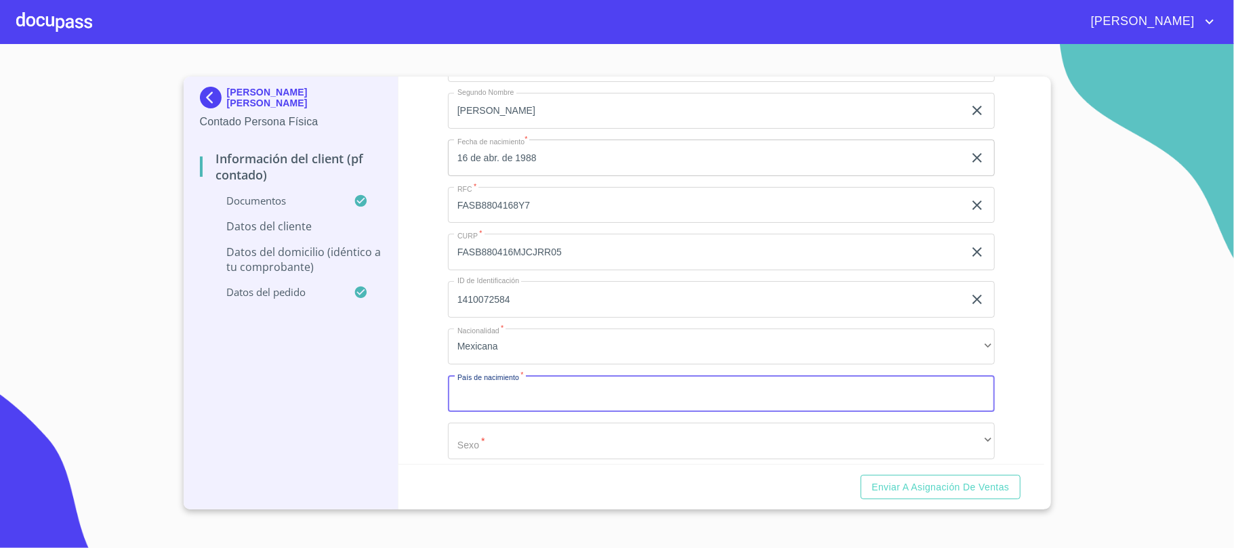
click at [514, 388] on input "Documento de identificación.   *" at bounding box center [721, 393] width 547 height 37
type input "[GEOGRAPHIC_DATA]"
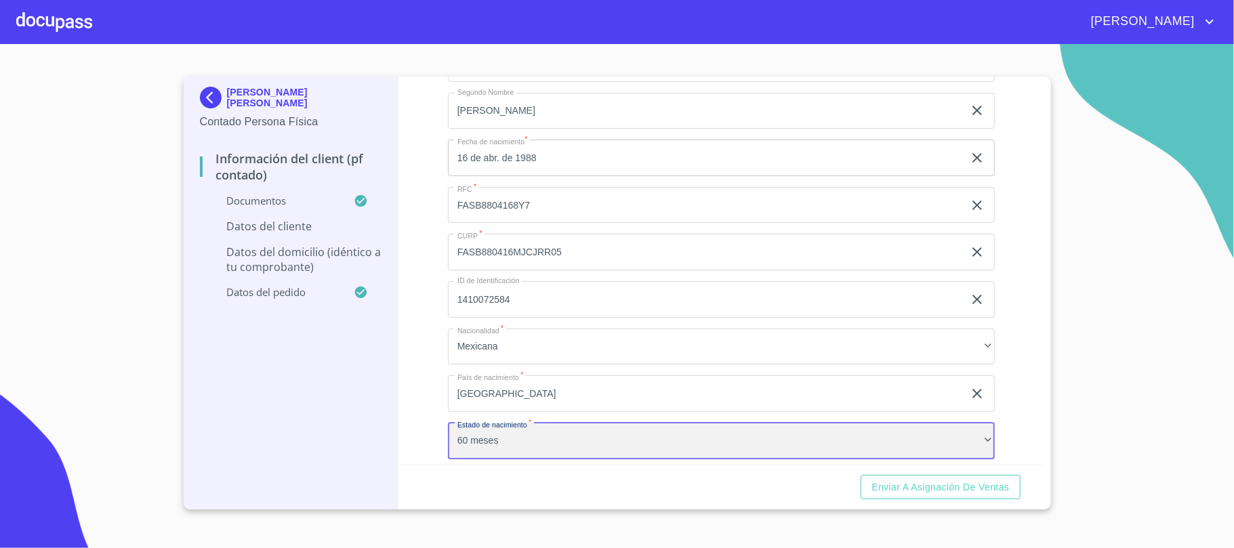
click at [543, 447] on div "60 meses" at bounding box center [721, 441] width 547 height 37
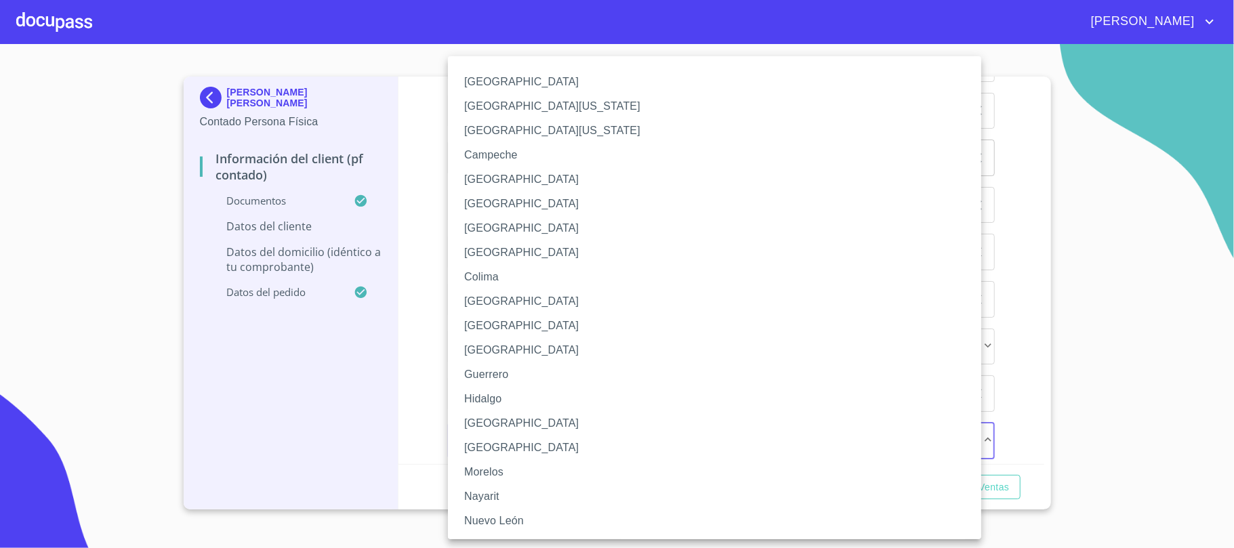
click at [515, 420] on li "[GEOGRAPHIC_DATA]" at bounding box center [721, 423] width 547 height 24
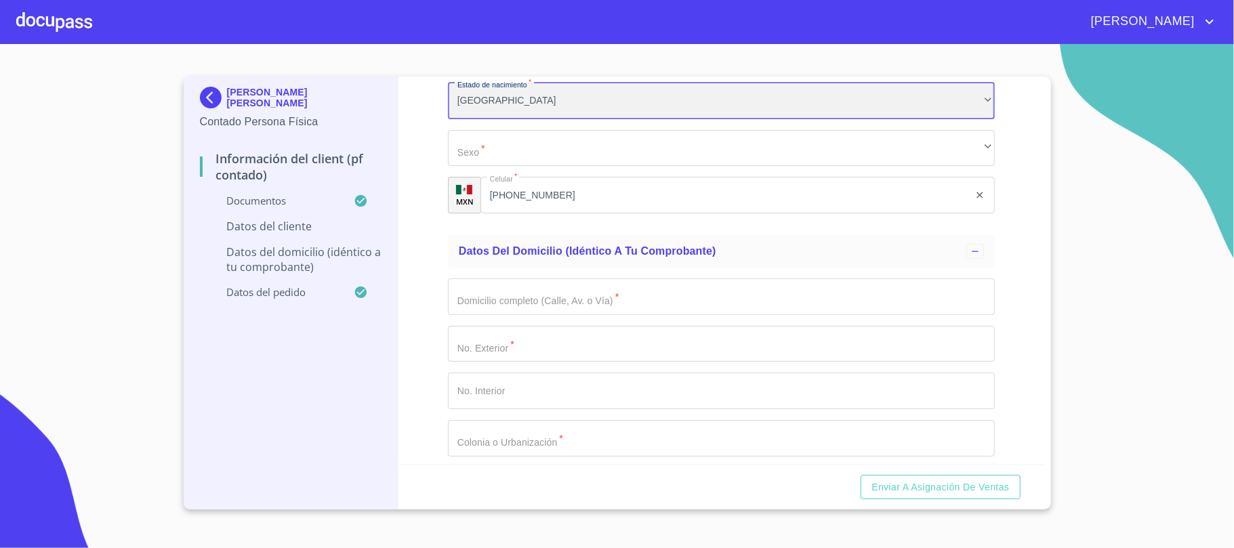
scroll to position [3094, 0]
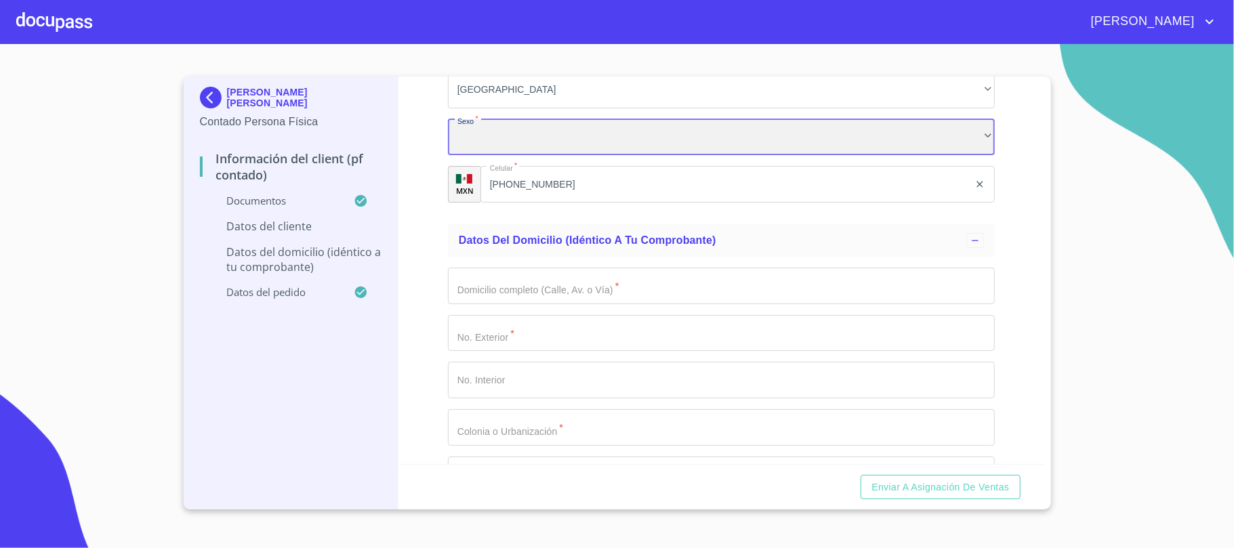
click at [552, 133] on div "​" at bounding box center [721, 137] width 547 height 37
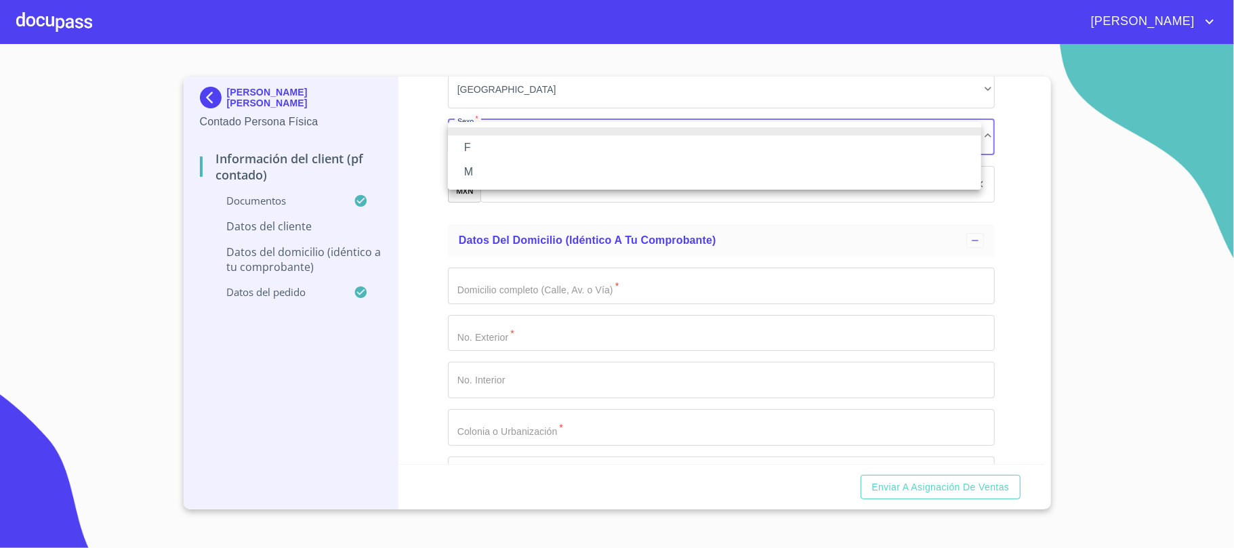
click at [488, 152] on li "F" at bounding box center [714, 148] width 533 height 24
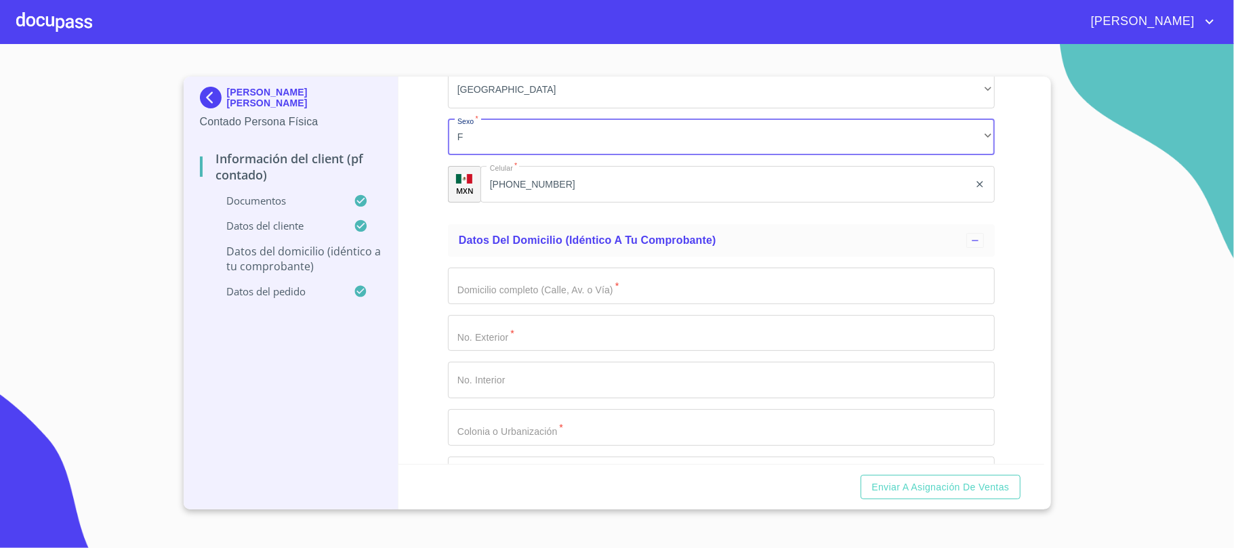
click at [537, 304] on input "Documento de identificación.   *" at bounding box center [721, 286] width 547 height 37
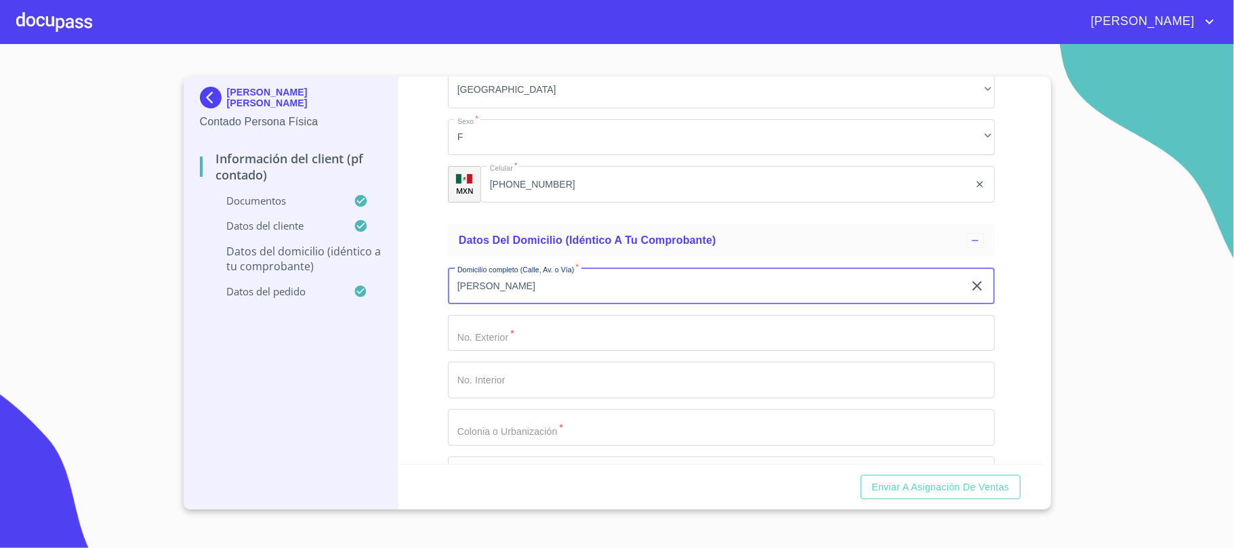
type input "[PERSON_NAME]"
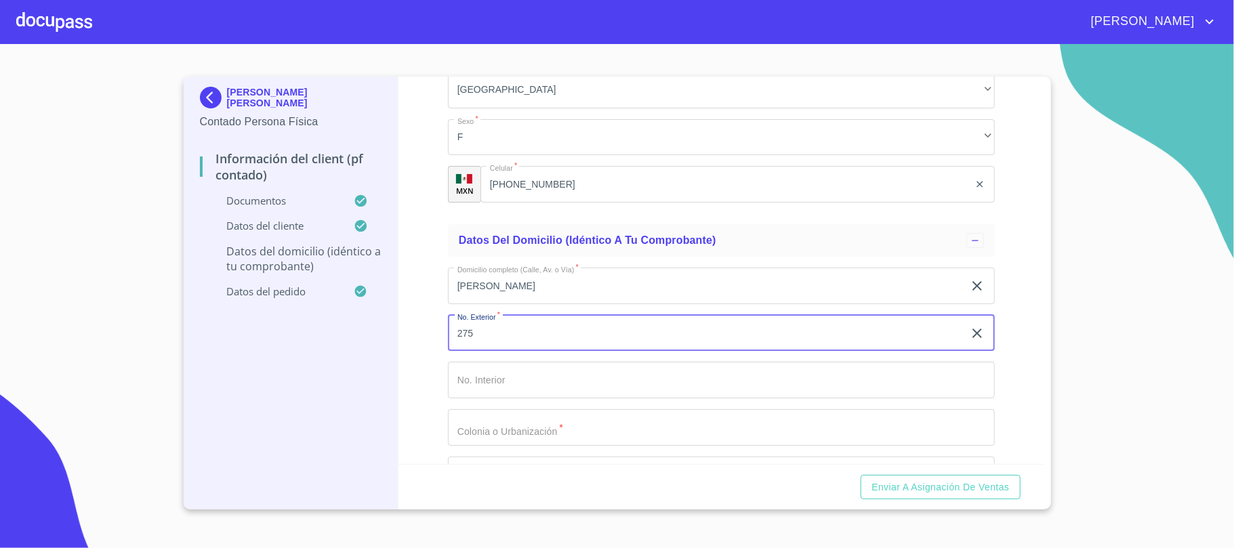
type input "275"
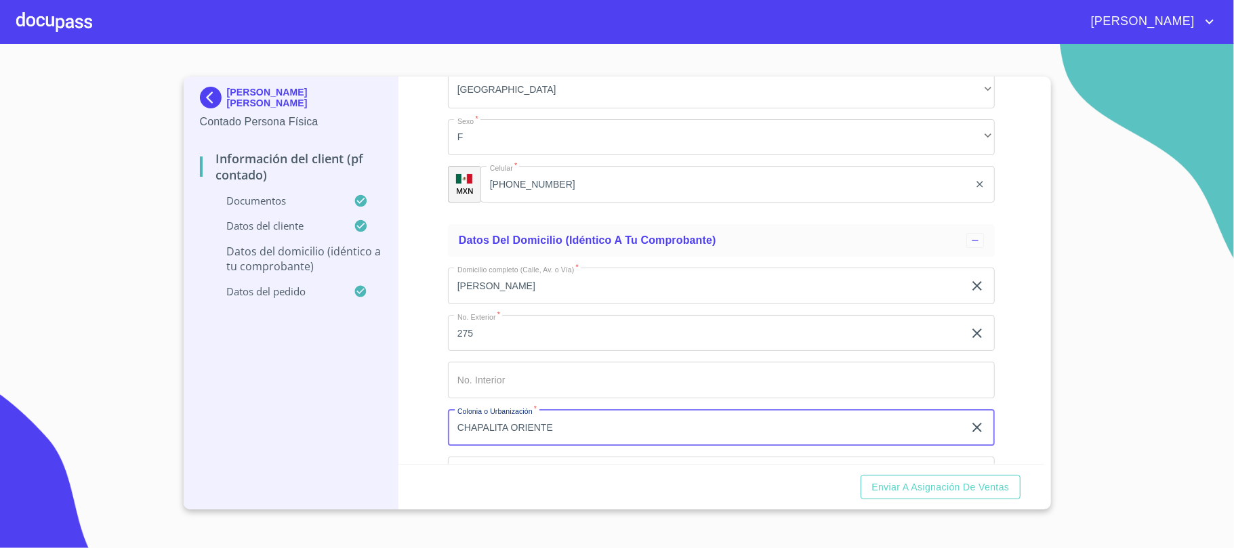
type input "CHAPALITA ORIENTE"
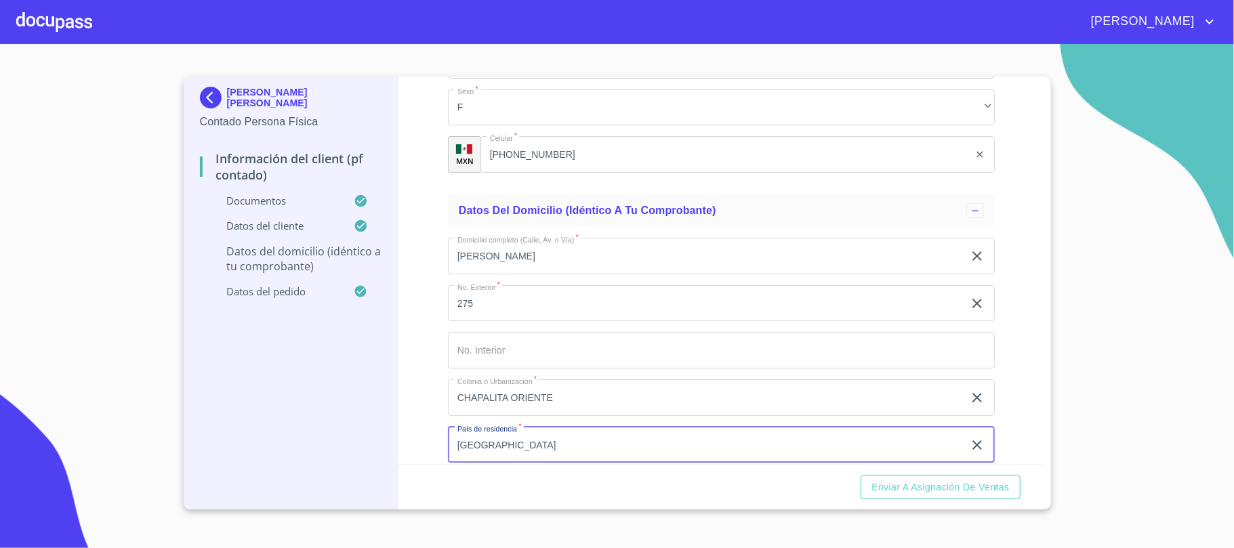
type input "[GEOGRAPHIC_DATA]"
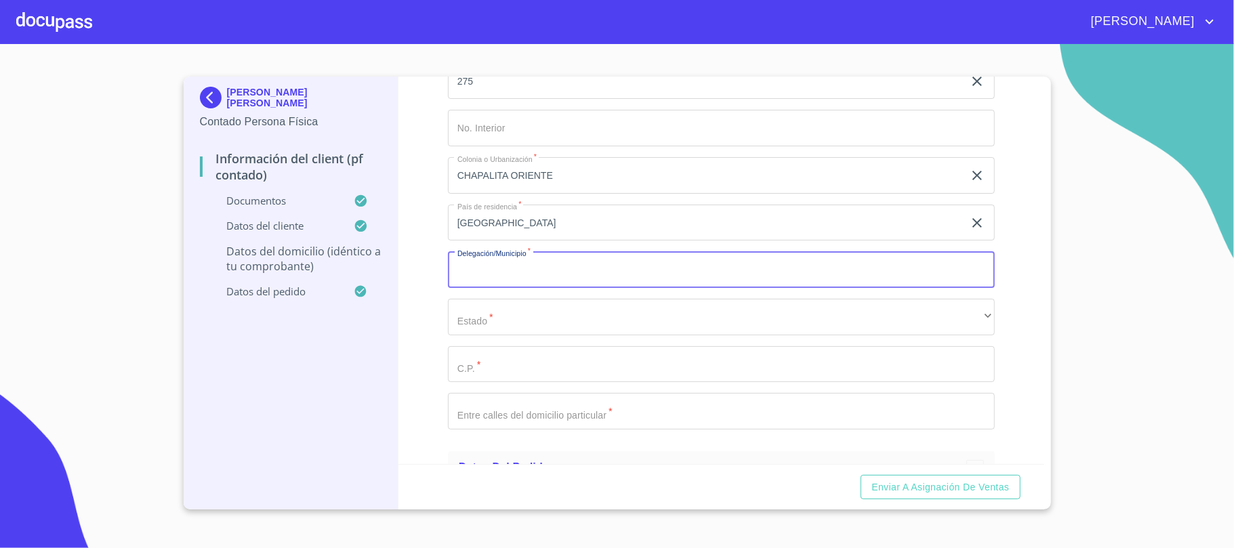
click at [530, 270] on input "Documento de identificación.   *" at bounding box center [721, 269] width 547 height 37
type input "ZAPOPAN"
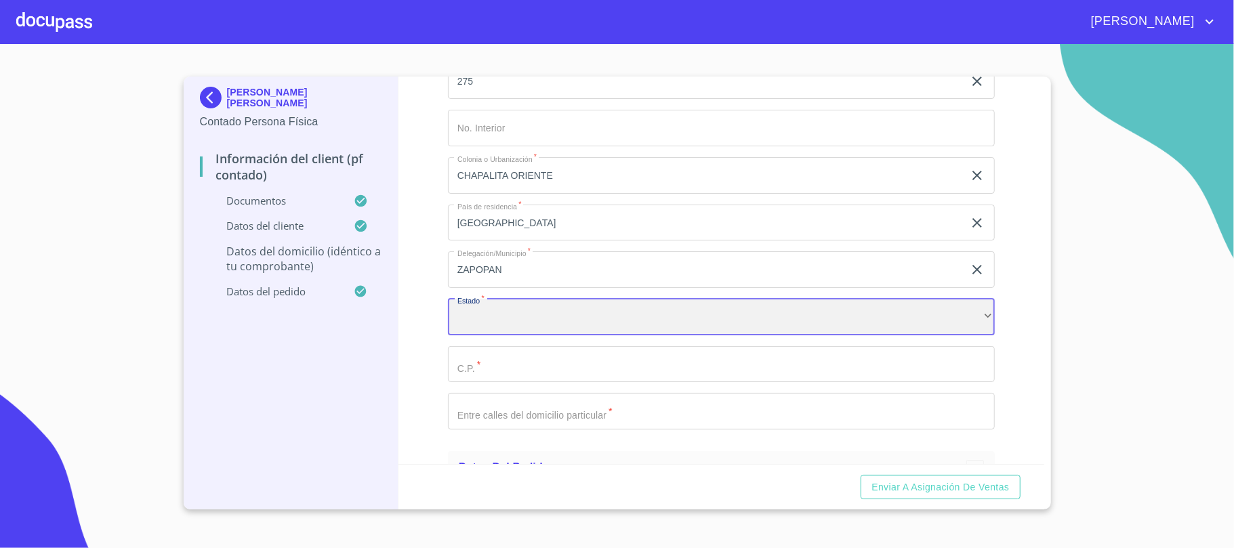
click at [500, 334] on div "​" at bounding box center [721, 317] width 547 height 37
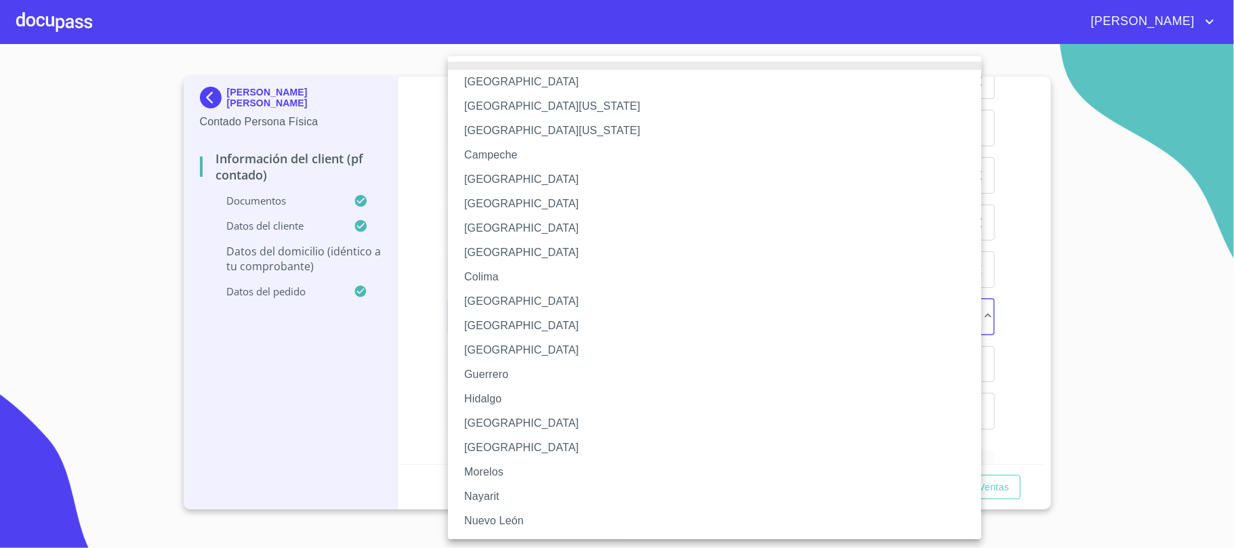
click at [505, 429] on li "[GEOGRAPHIC_DATA]" at bounding box center [721, 423] width 547 height 24
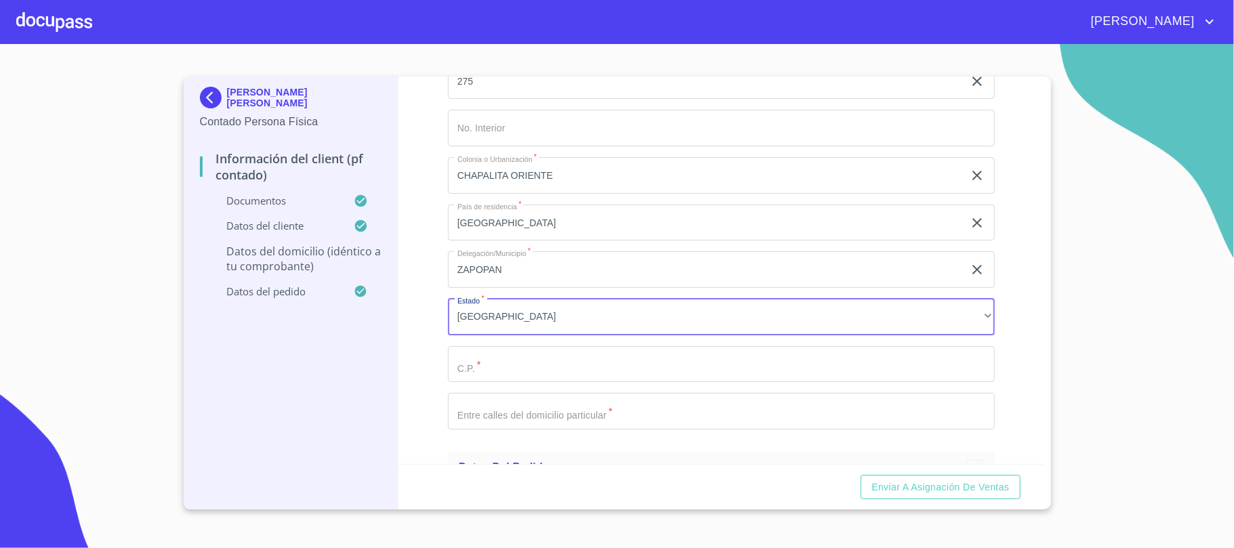
click at [507, 378] on input "Documento de identificación.   *" at bounding box center [721, 364] width 547 height 37
type input "45040"
click at [605, 412] on input "Documento de identificación.   *" at bounding box center [721, 411] width 547 height 37
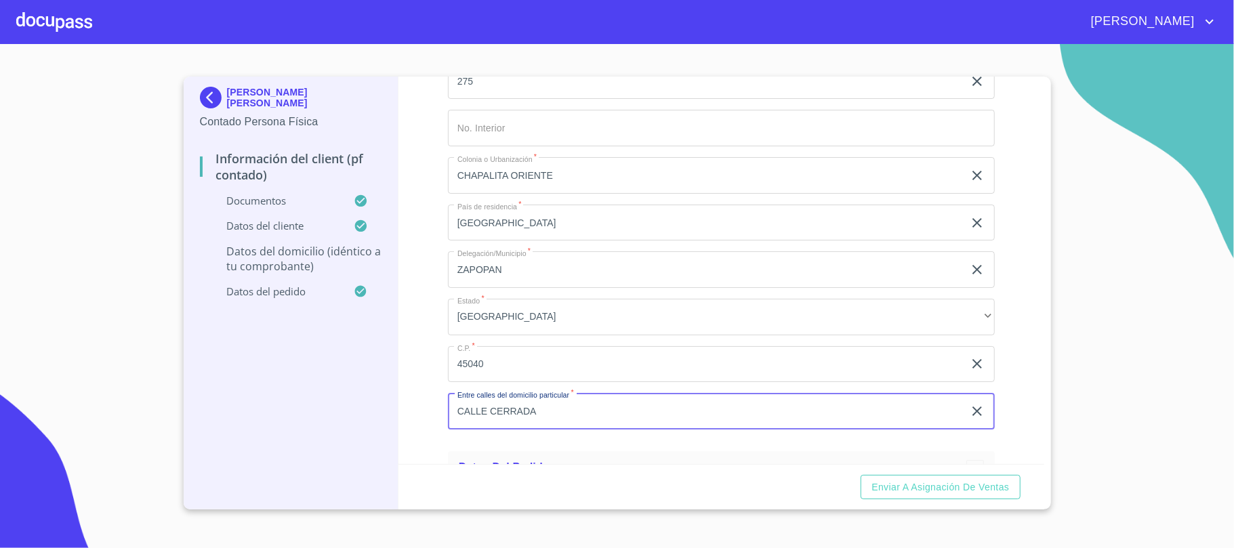
scroll to position [3646, 0]
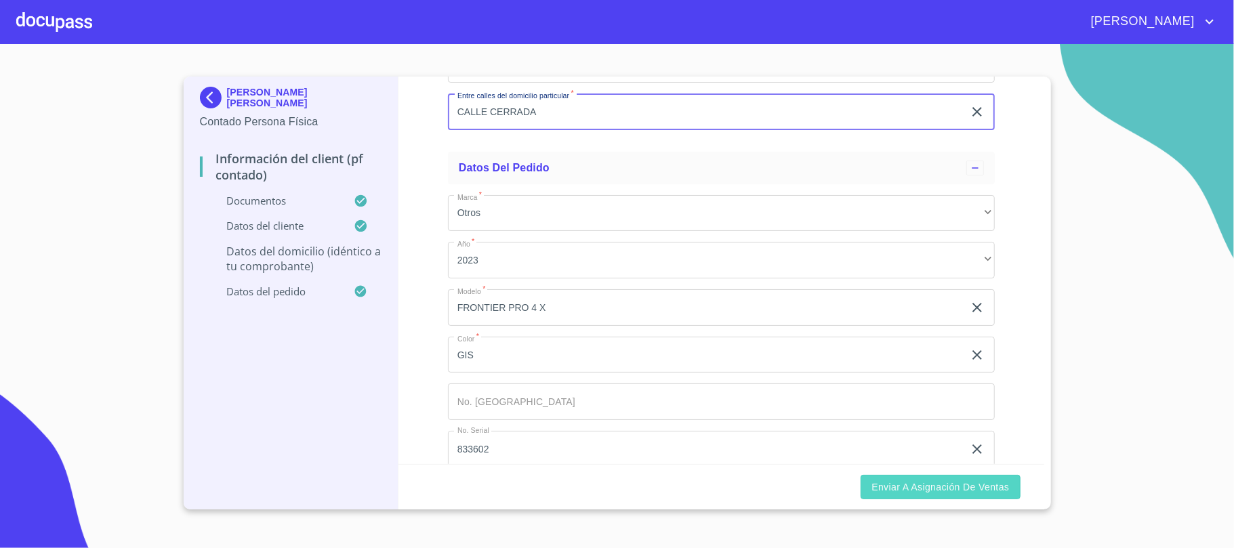
type input "CALLE CERRADA"
click at [951, 483] on span "Enviar a Asignación de Ventas" at bounding box center [941, 487] width 138 height 17
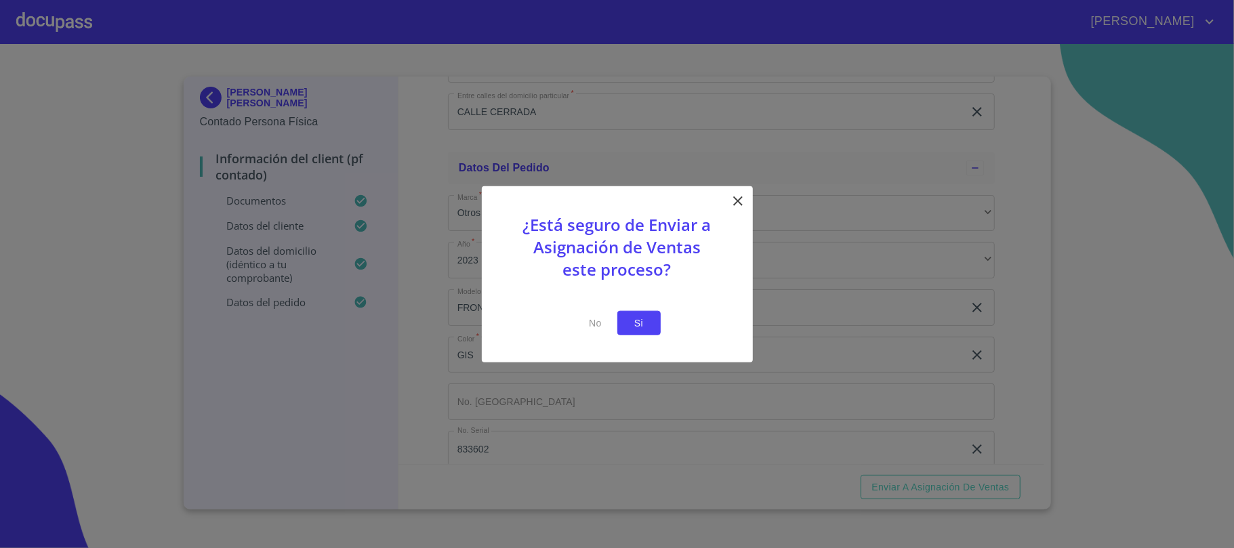
click at [648, 323] on span "Si" at bounding box center [639, 322] width 22 height 17
click at [641, 321] on span "Si" at bounding box center [639, 322] width 22 height 17
